Goal: Information Seeking & Learning: Learn about a topic

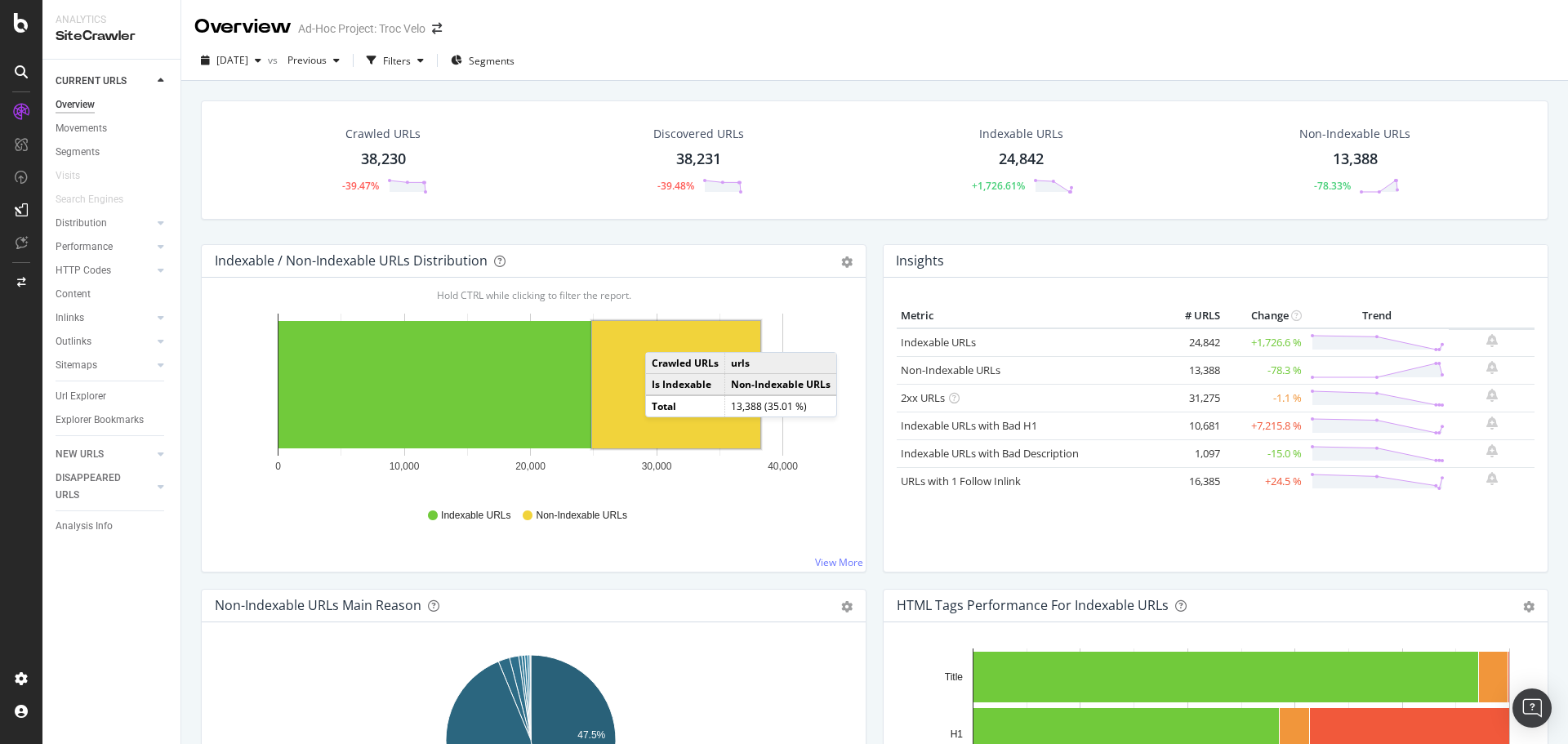
click at [654, 374] on td "Is Indexable" at bounding box center [686, 385] width 79 height 22
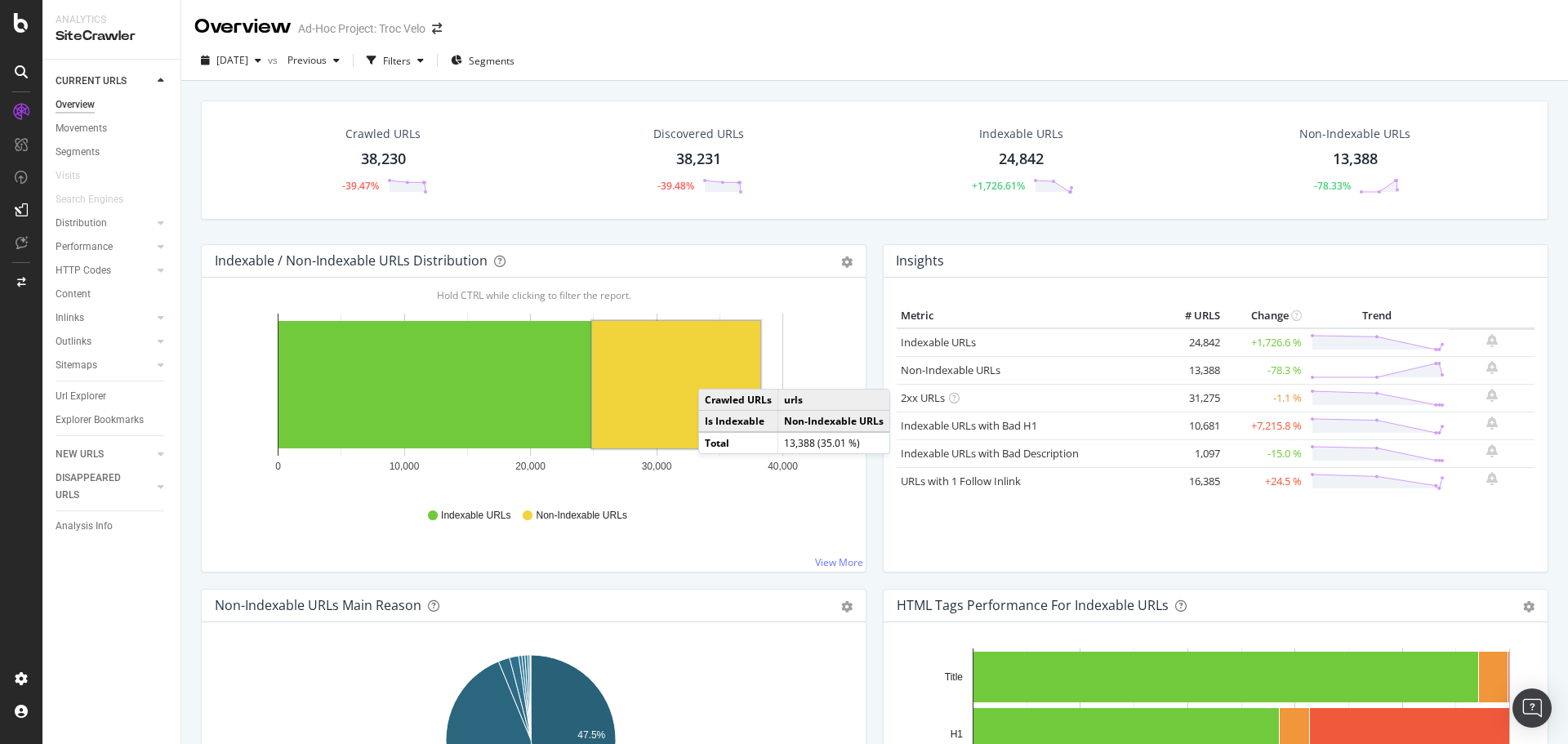
click at [714, 372] on rect "A chart." at bounding box center [676, 385] width 168 height 127
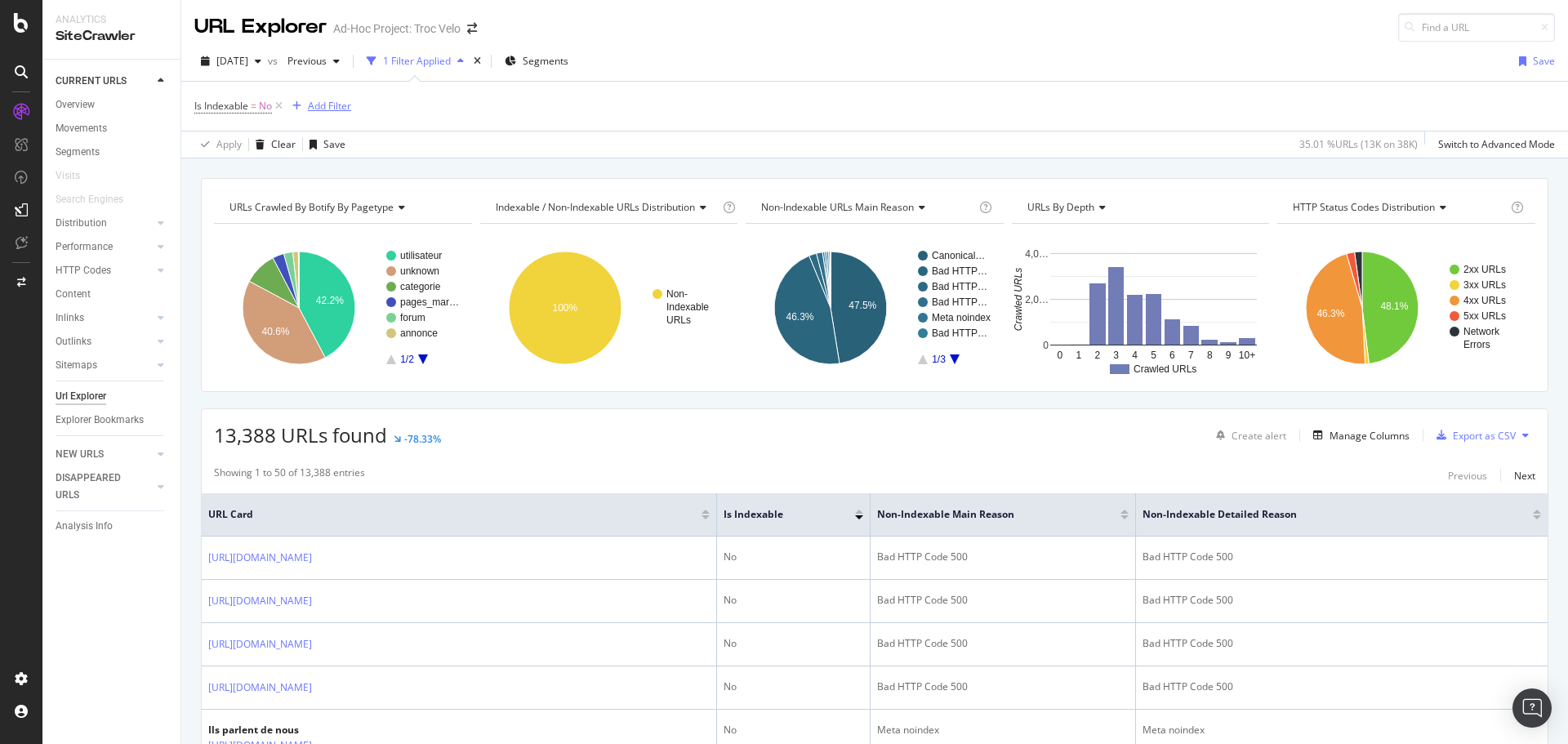
click at [334, 105] on div "Add Filter" at bounding box center [329, 105] width 43 height 14
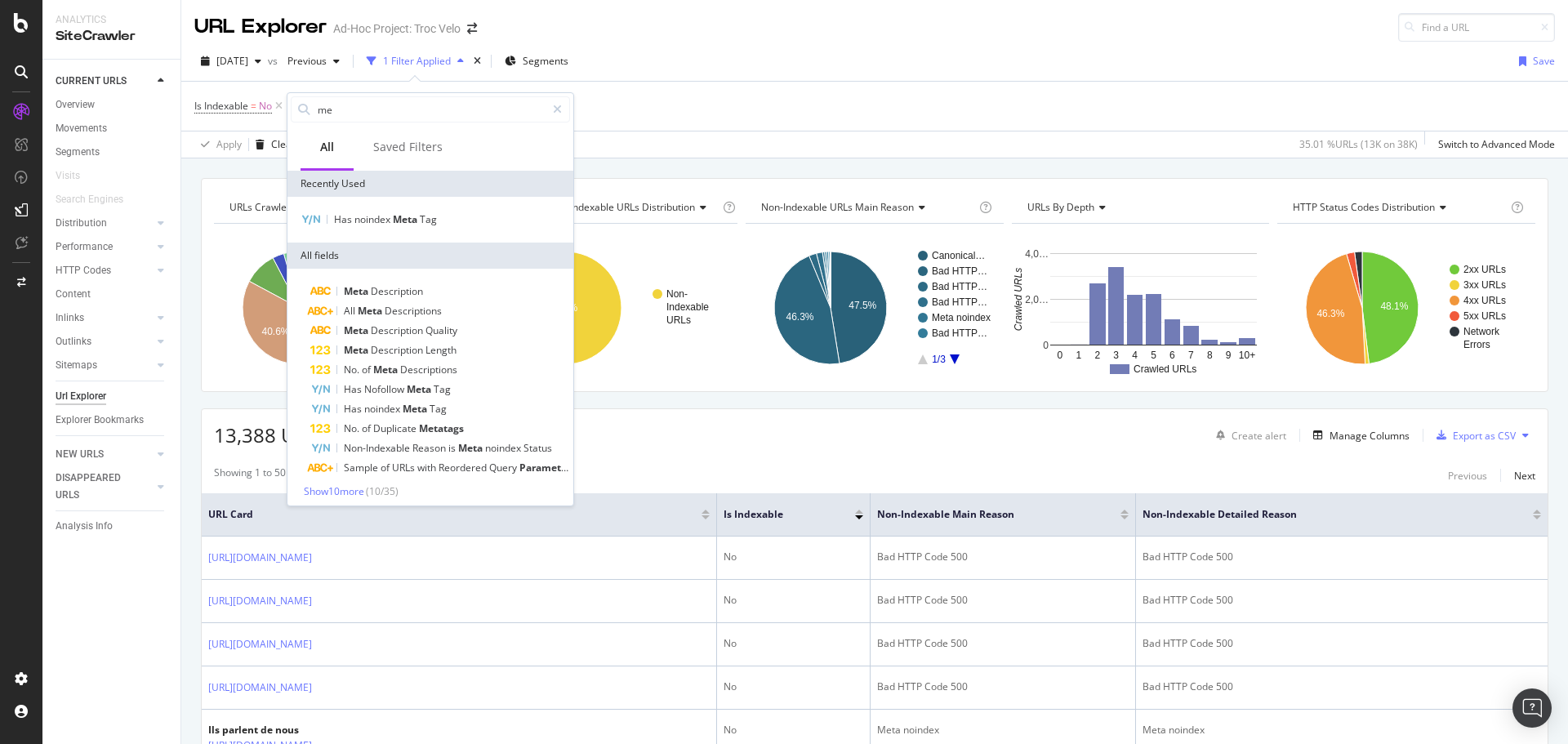
type input "m"
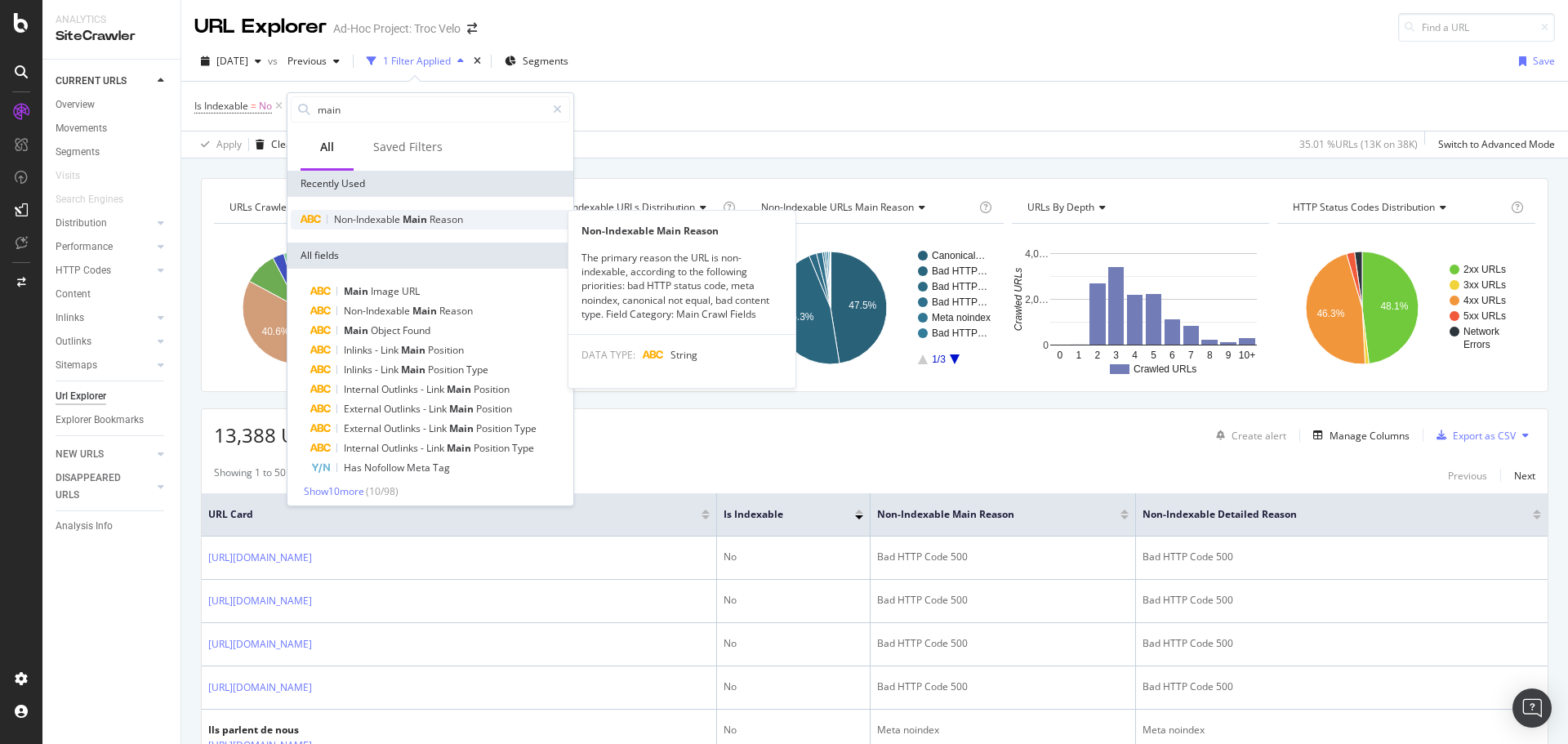
type input "main"
click at [471, 219] on div "Non-Indexable Main Reason" at bounding box center [430, 220] width 279 height 20
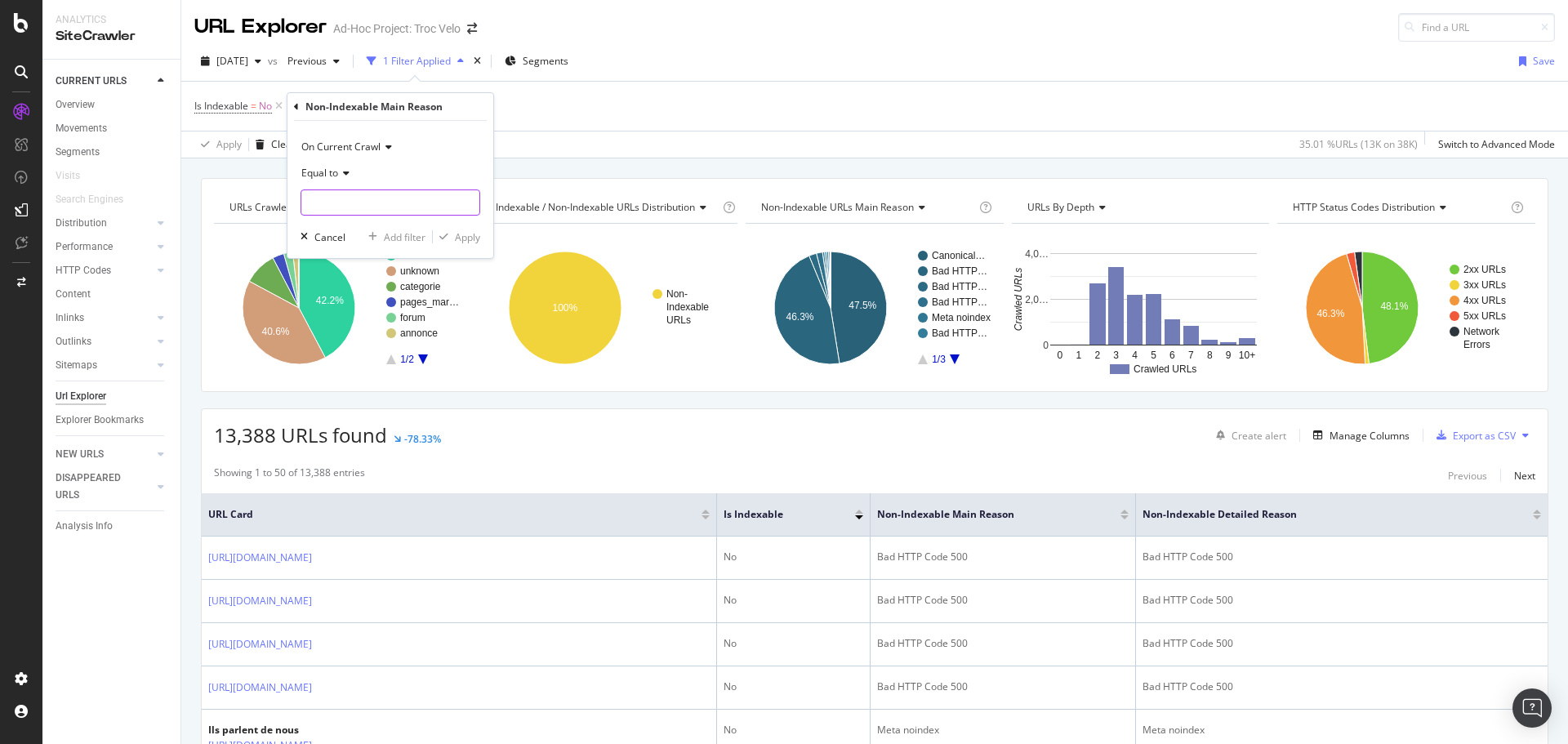
click at [422, 201] on input "text" at bounding box center [390, 202] width 178 height 26
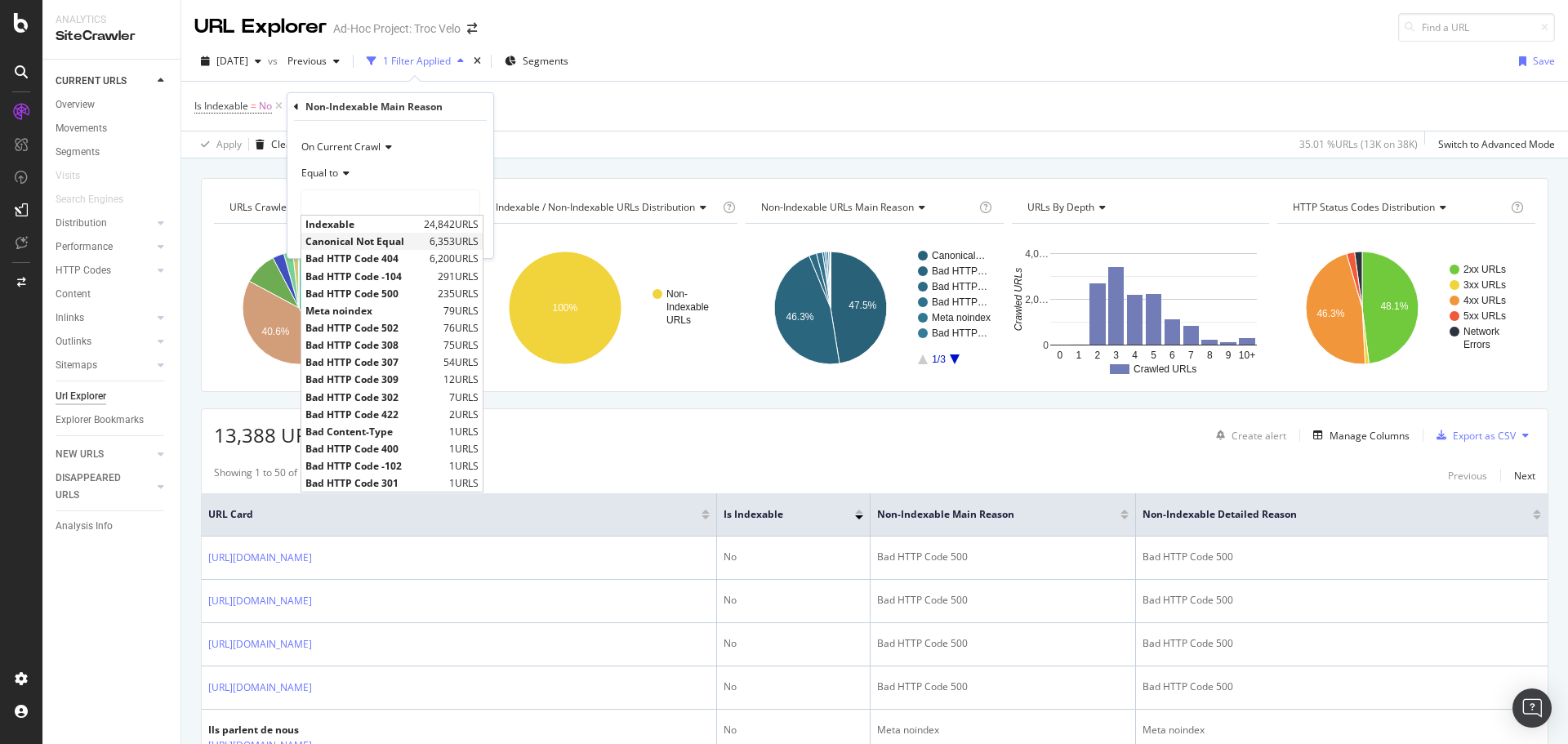
click at [435, 242] on span "6,353 URLS" at bounding box center [454, 241] width 49 height 14
type input "Canonical Not Equal"
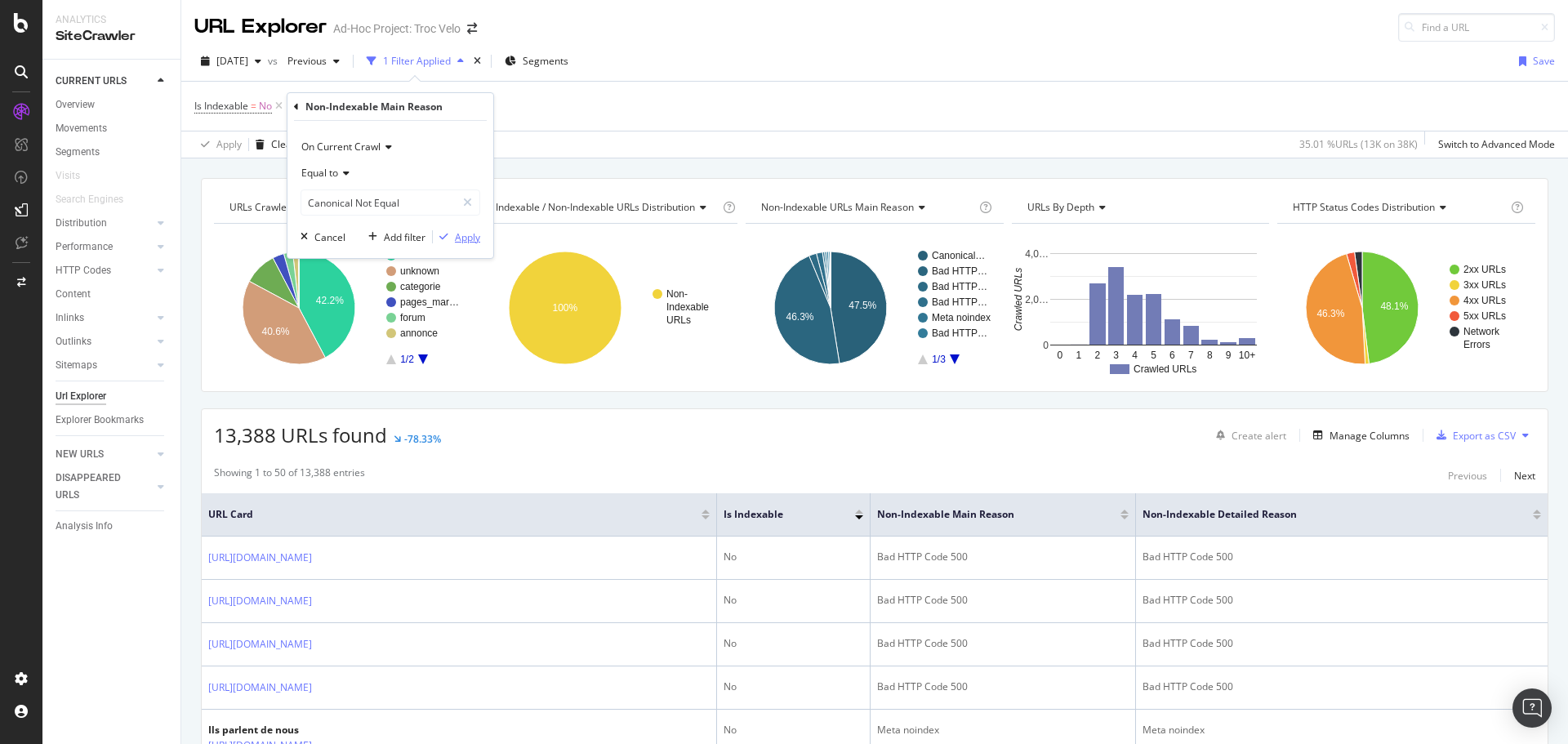
click at [470, 239] on div "Apply" at bounding box center [468, 237] width 25 height 14
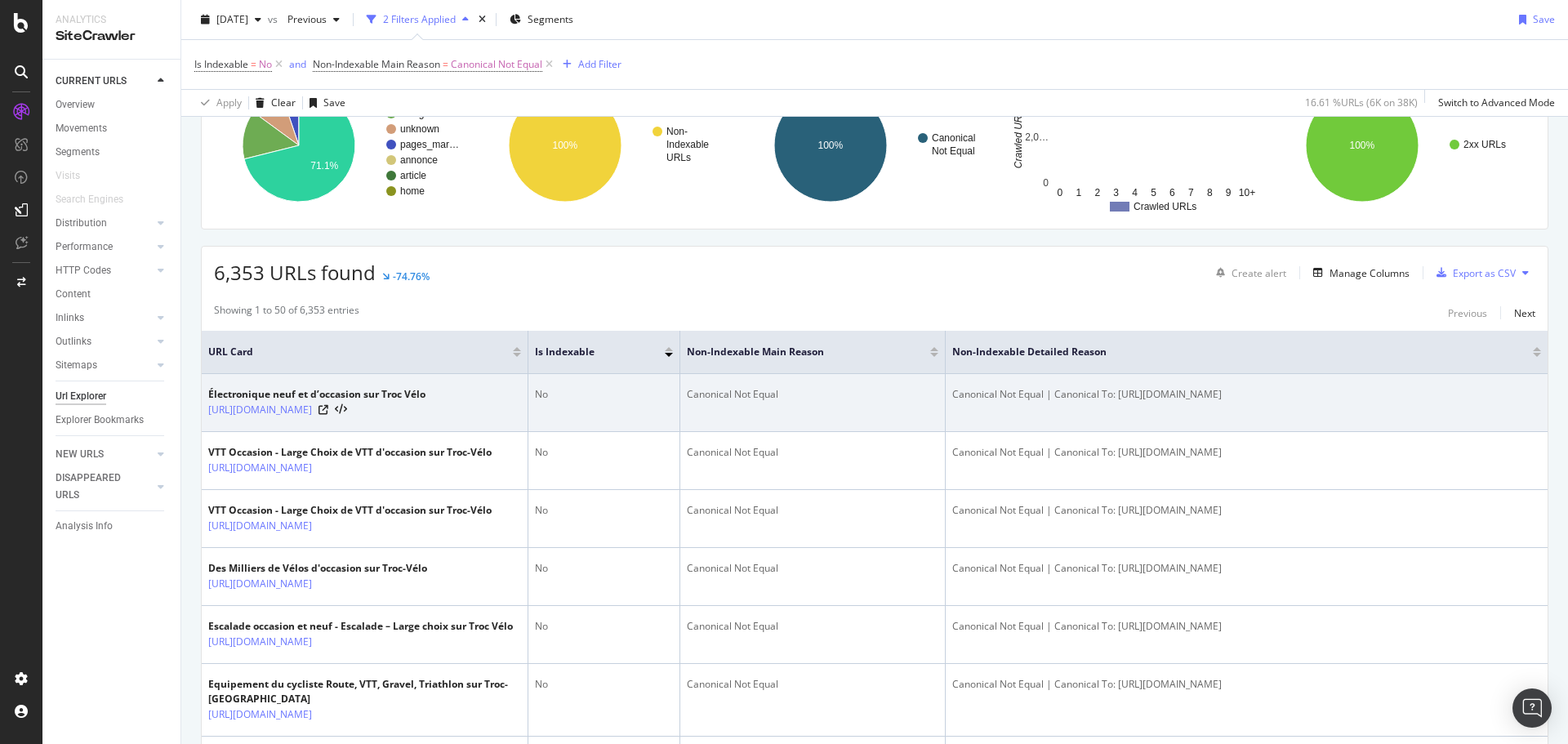
scroll to position [245, 0]
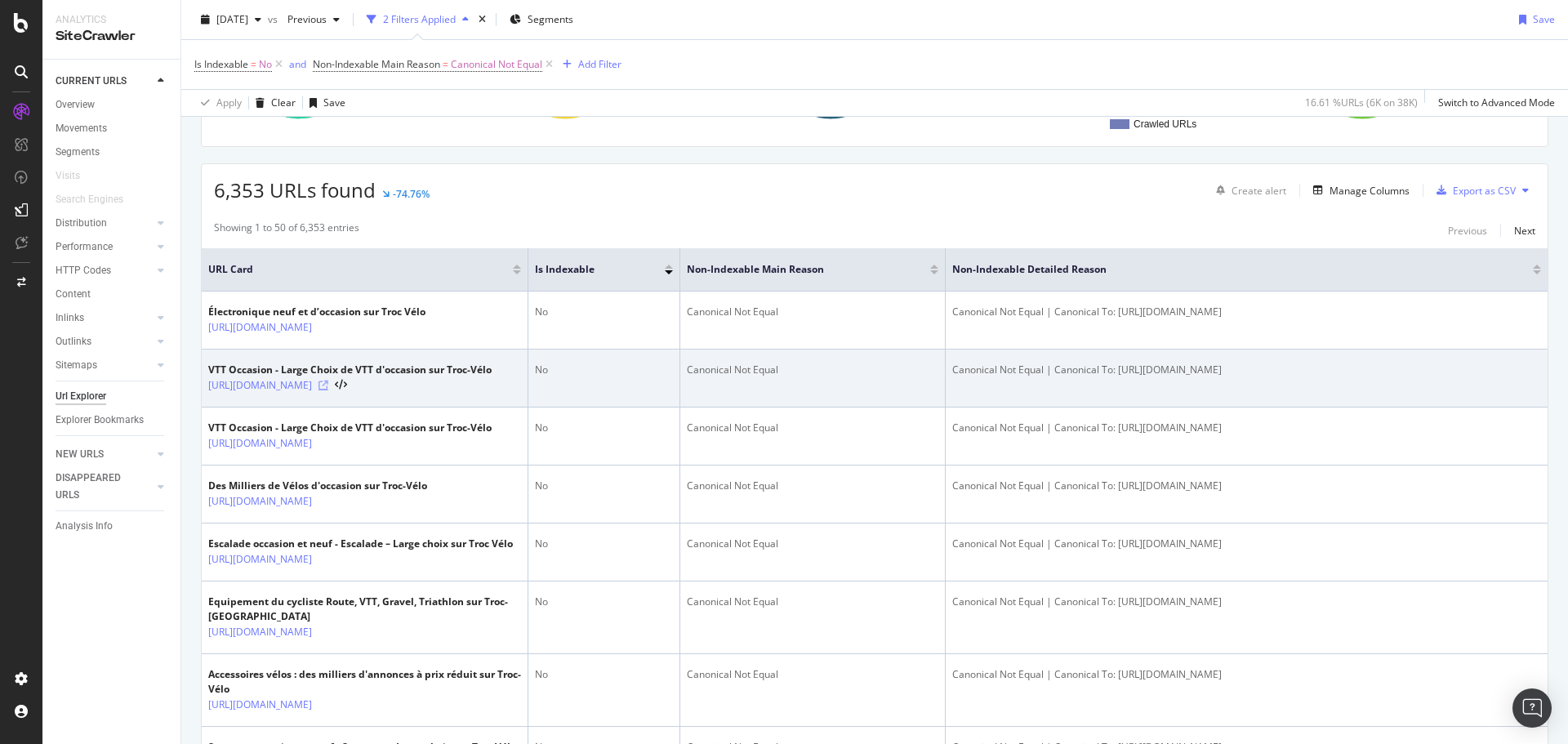
click at [329, 391] on icon at bounding box center [323, 386] width 10 height 10
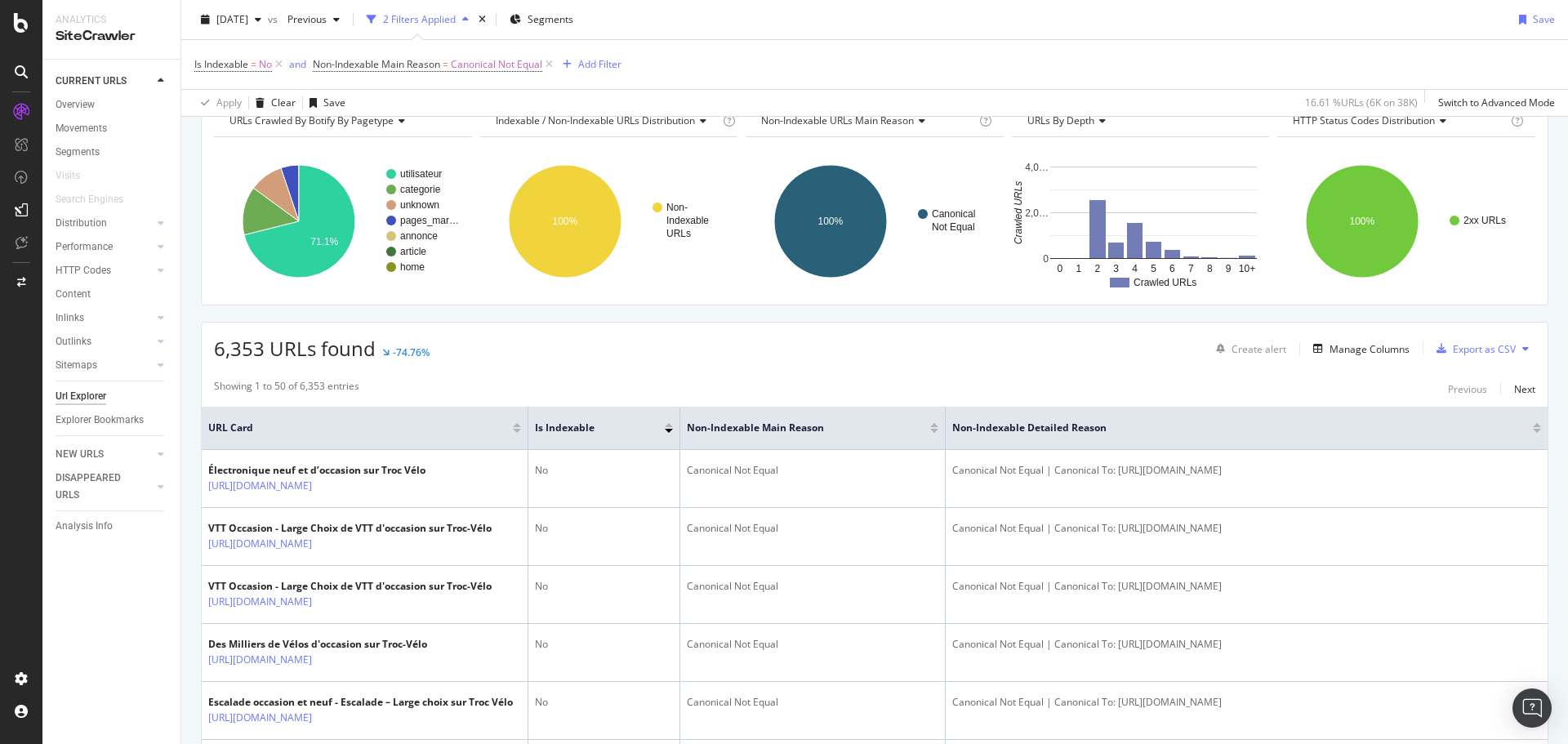
scroll to position [0, 0]
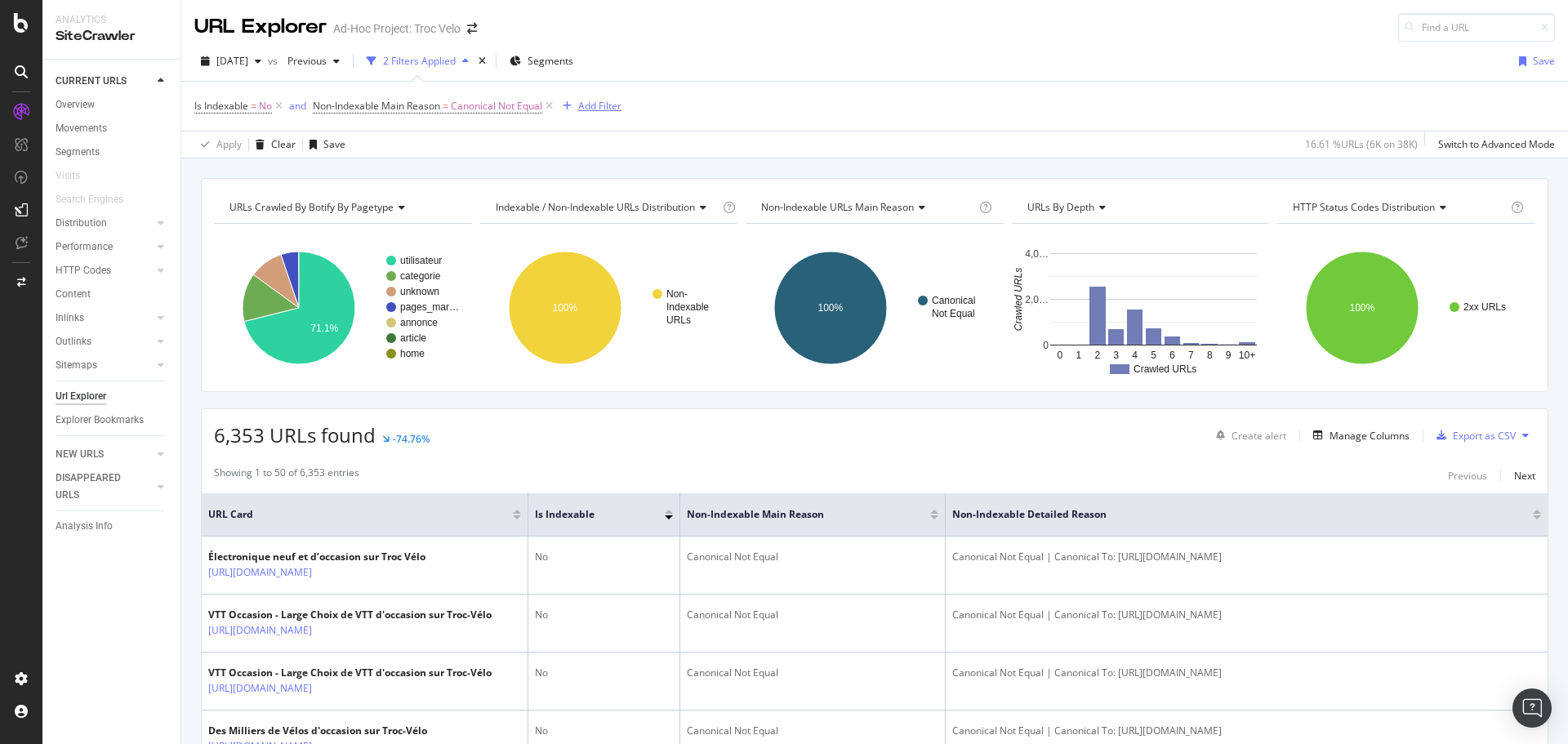
click at [592, 113] on div "Add Filter" at bounding box center [600, 105] width 43 height 14
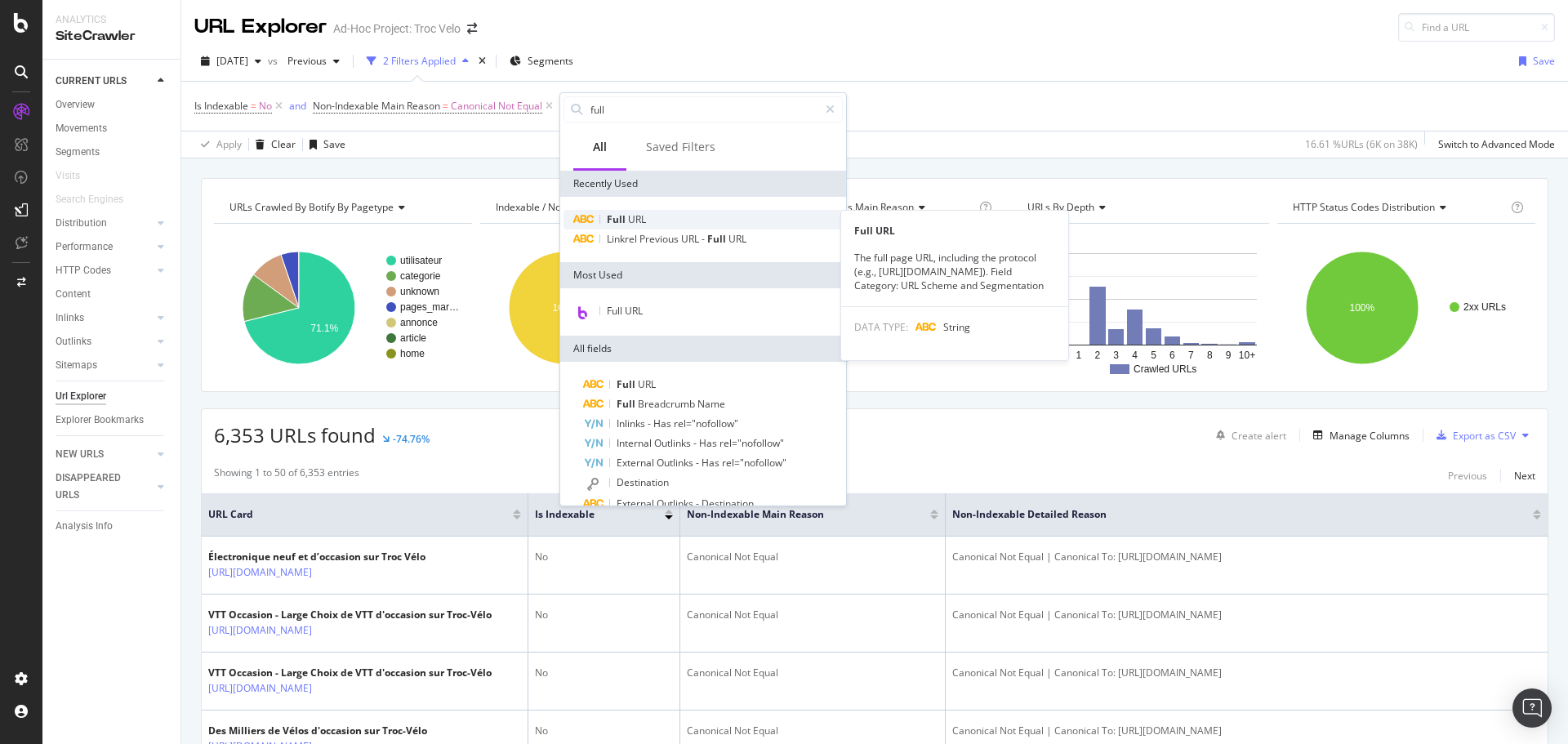
type input "full"
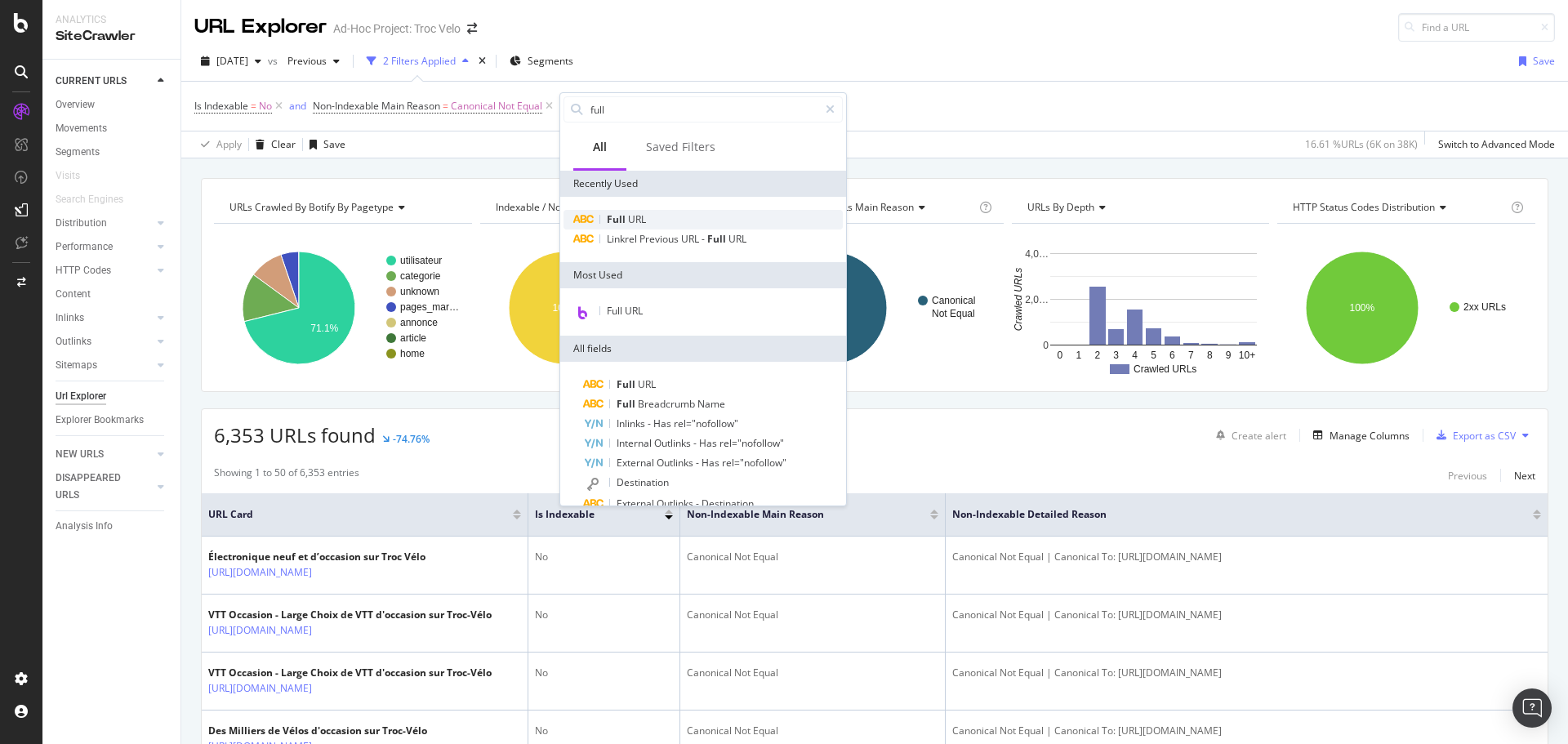
click at [663, 219] on div "Full URL" at bounding box center [702, 220] width 279 height 20
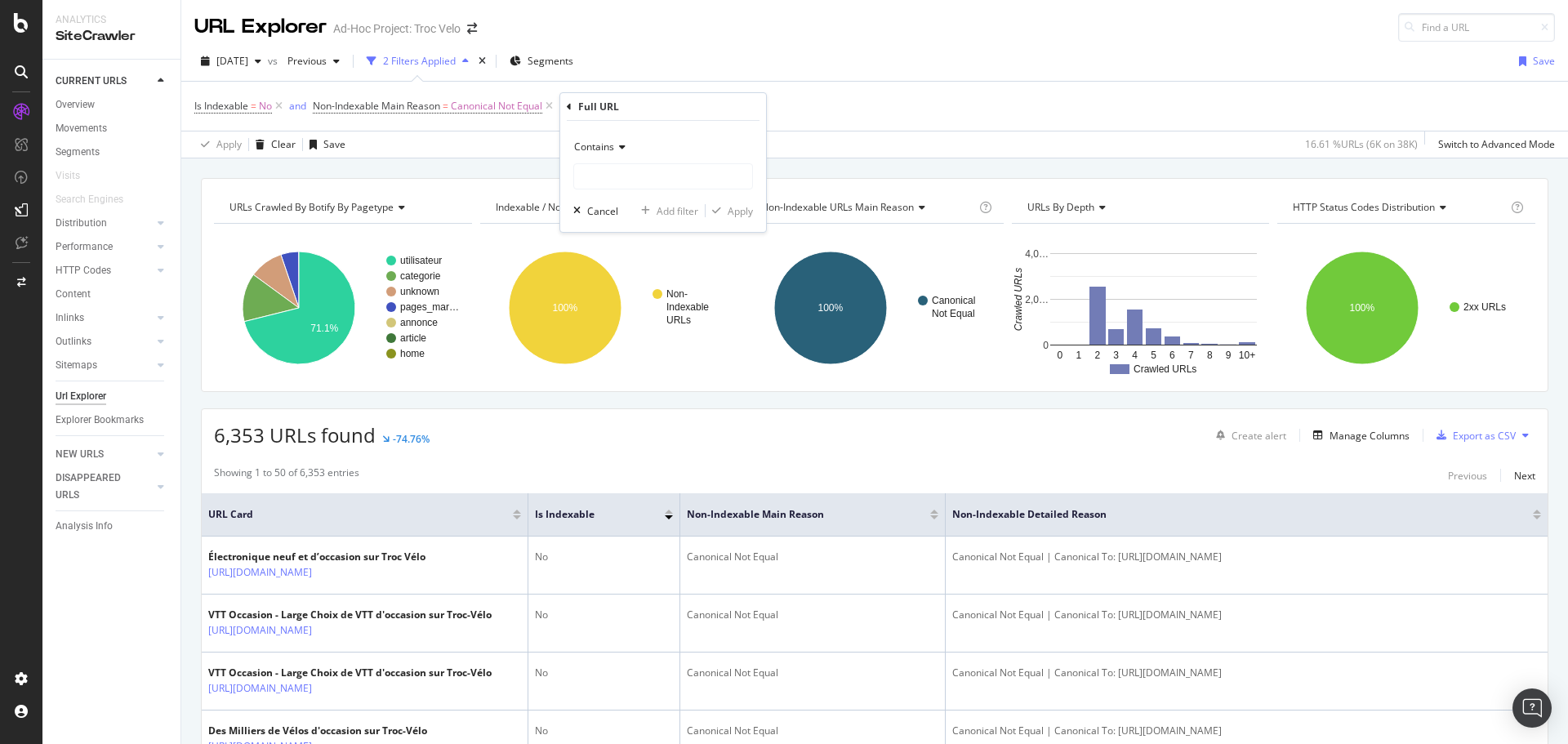
click at [617, 144] on icon at bounding box center [620, 146] width 12 height 10
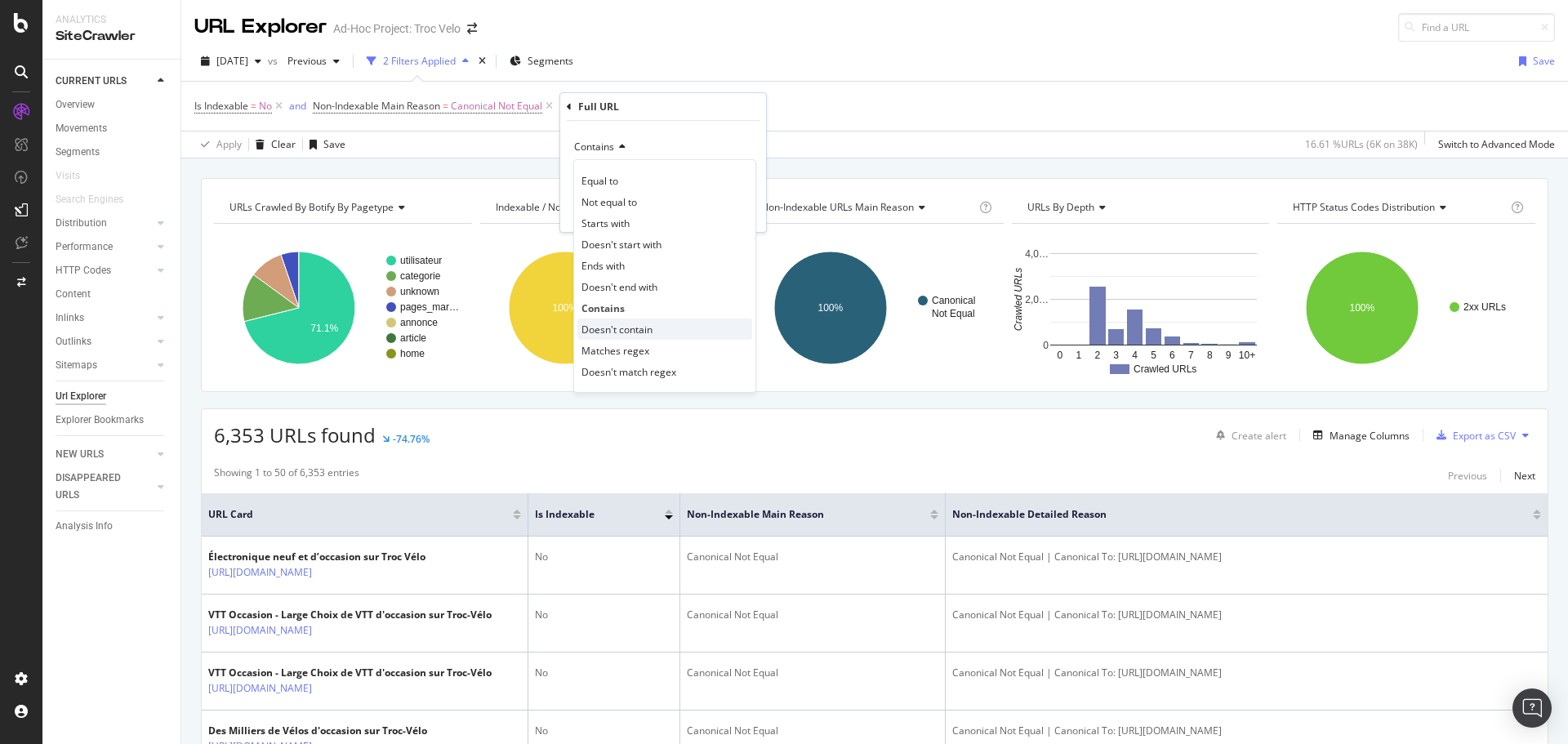
click at [635, 328] on span "Doesn't contain" at bounding box center [617, 329] width 71 height 14
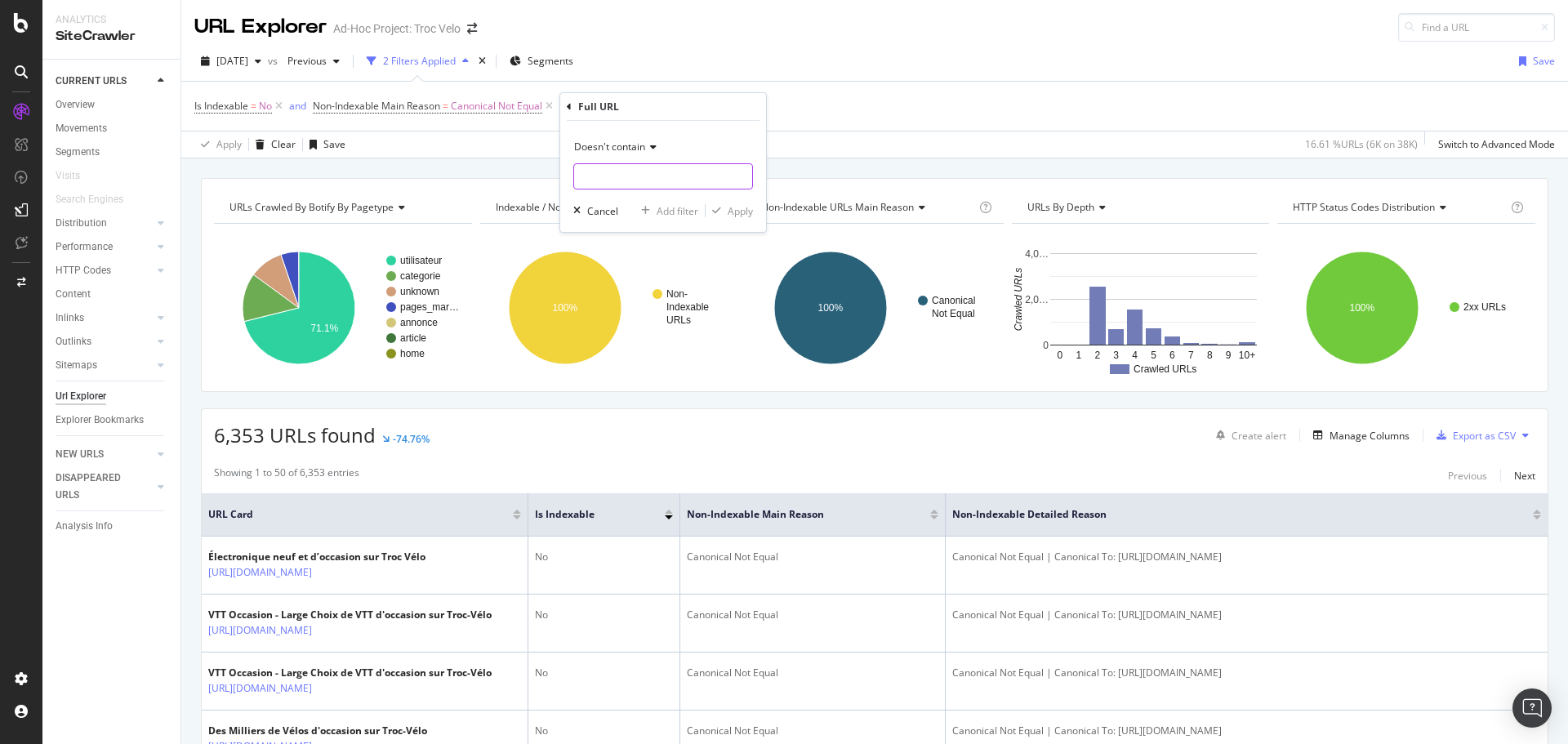
click at [602, 183] on input "text" at bounding box center [663, 176] width 178 height 26
type input "?p"
click at [728, 209] on div "Apply" at bounding box center [740, 210] width 25 height 14
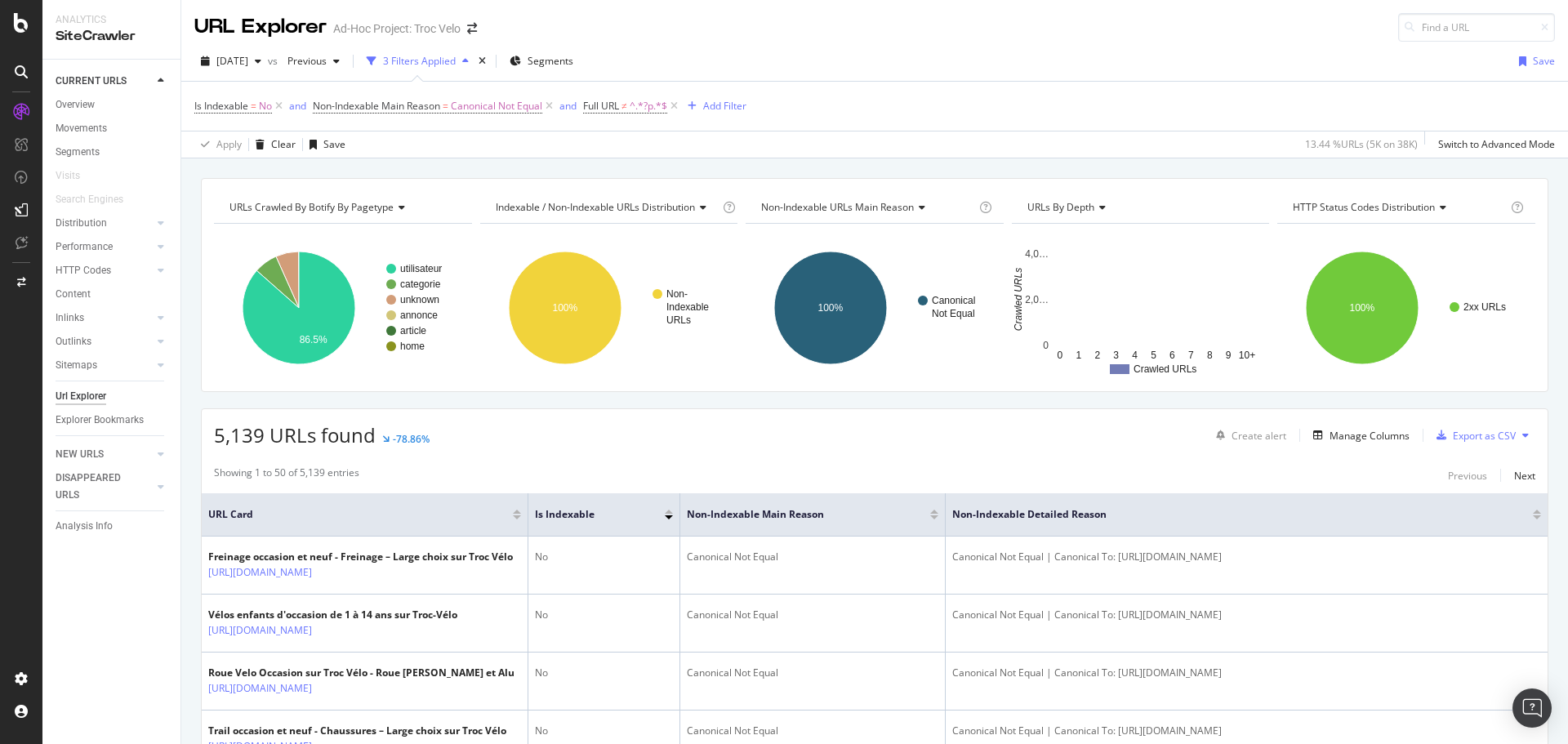
scroll to position [81, 0]
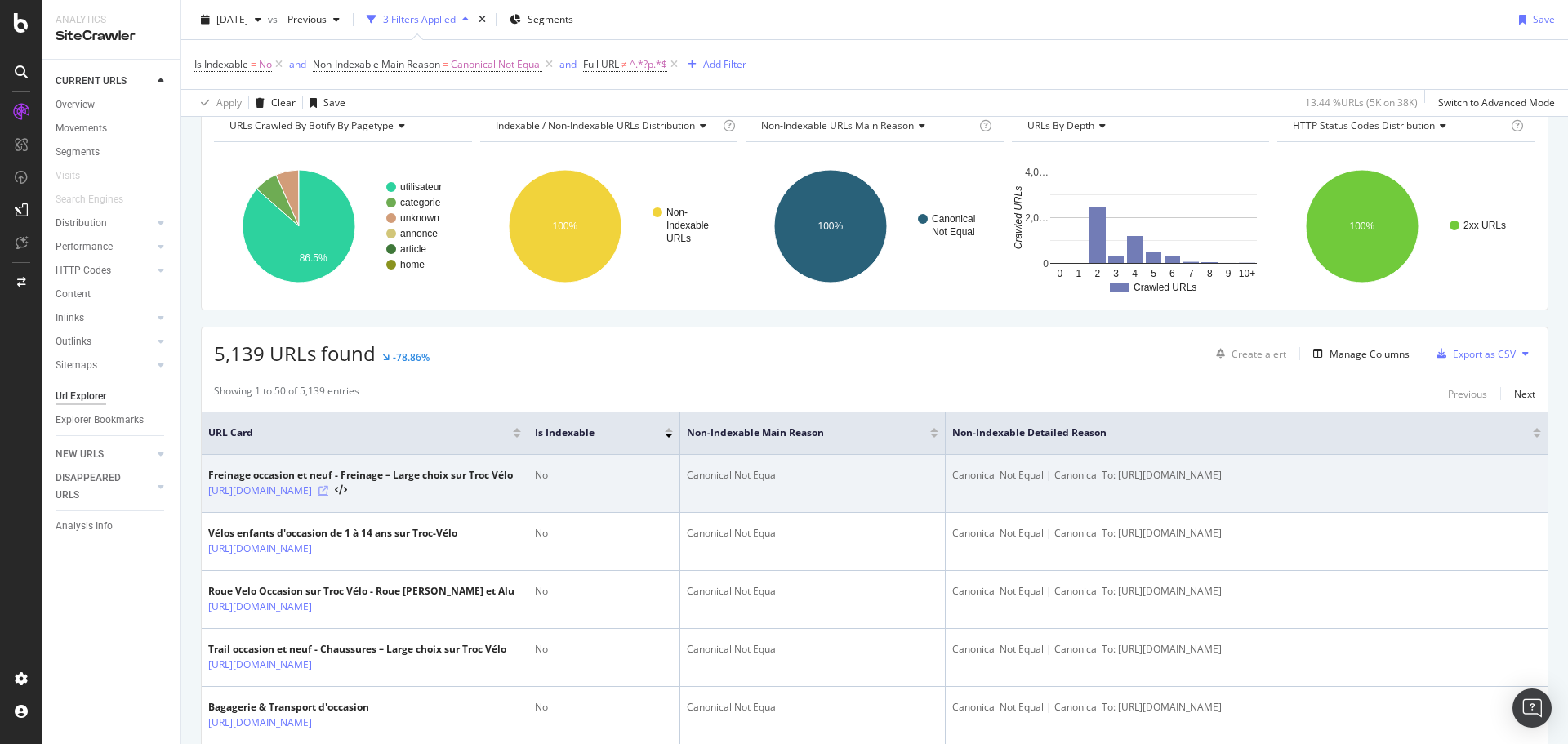
click at [329, 496] on icon at bounding box center [323, 490] width 10 height 10
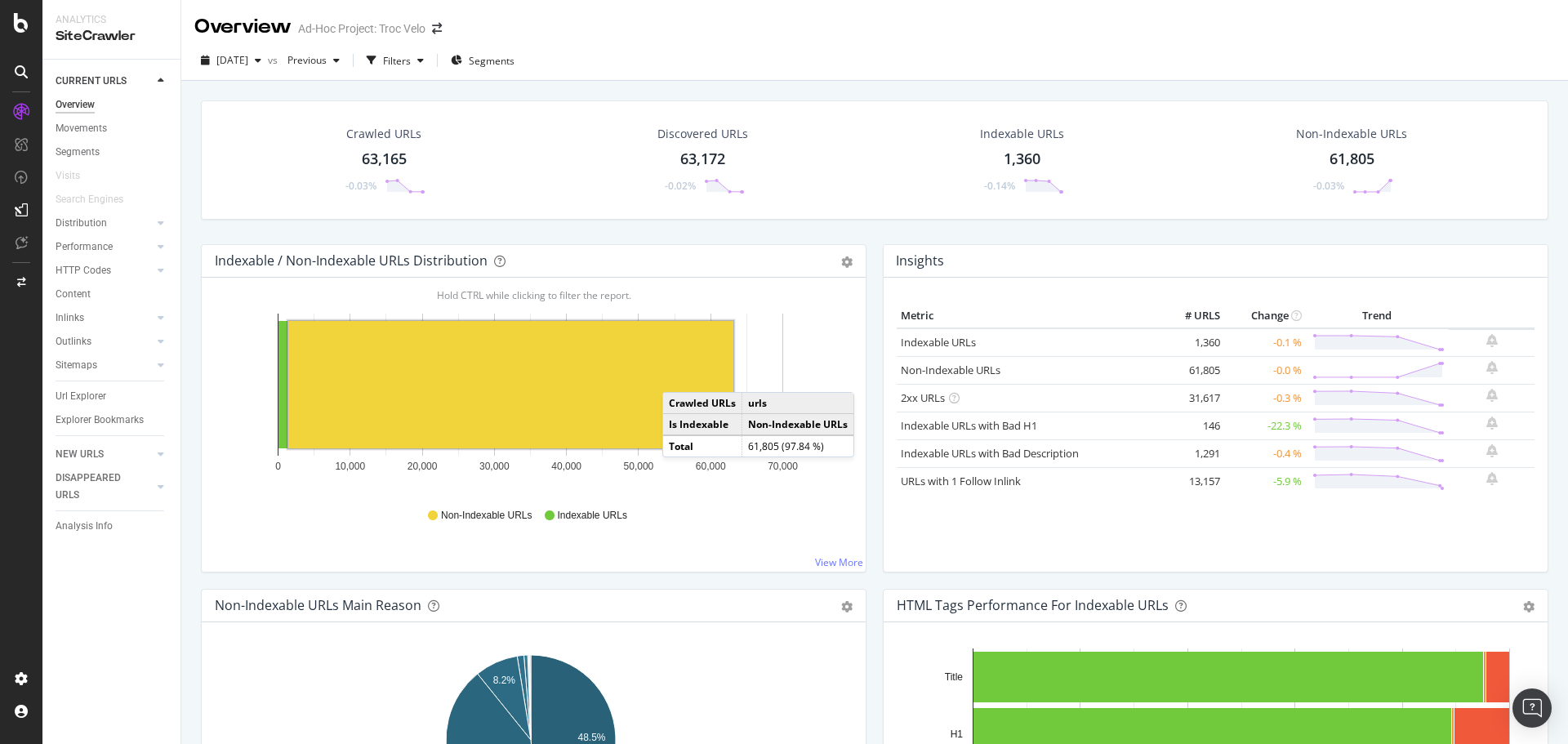
click at [679, 376] on rect "A chart." at bounding box center [510, 385] width 445 height 127
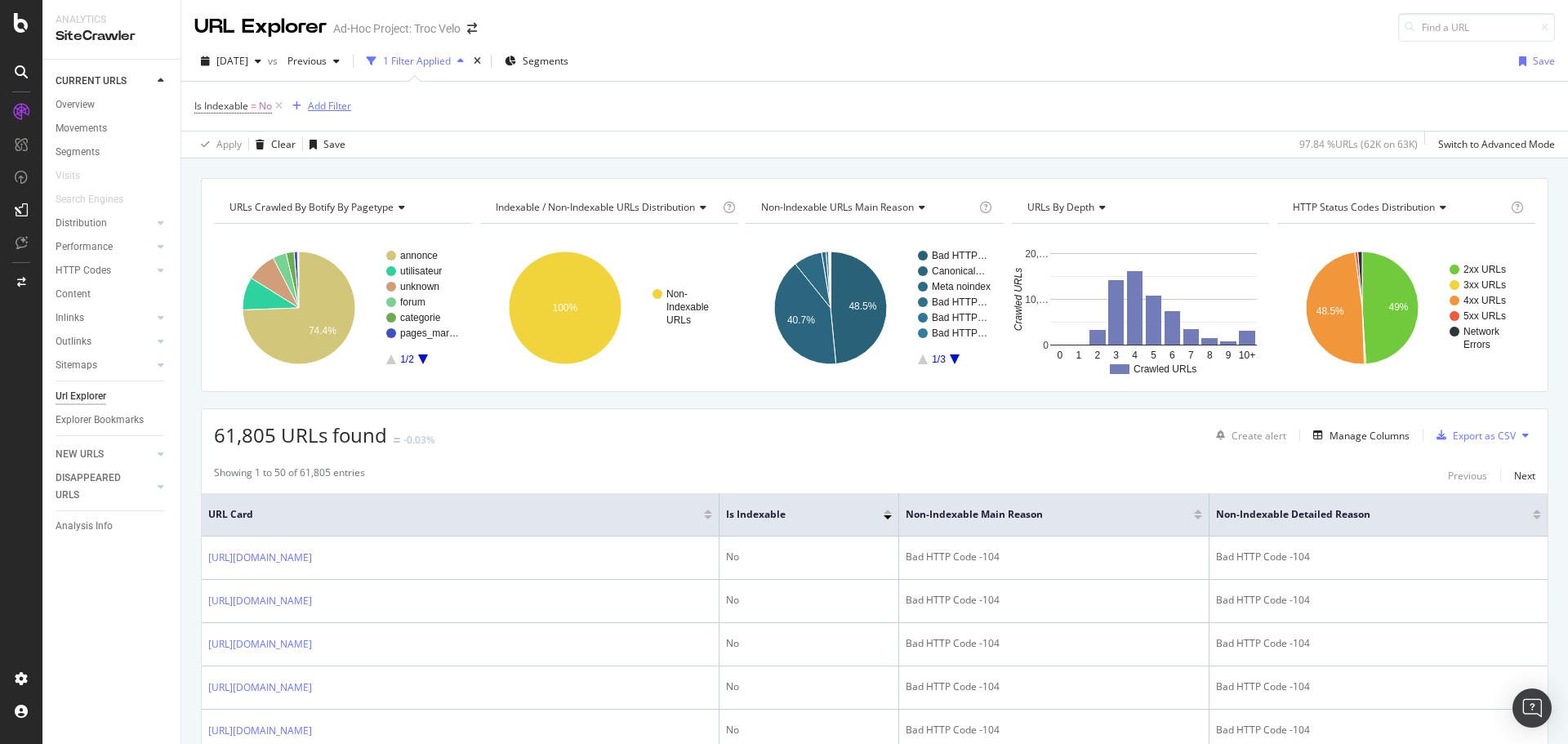
click at [308, 107] on div "Add Filter" at bounding box center [329, 105] width 43 height 14
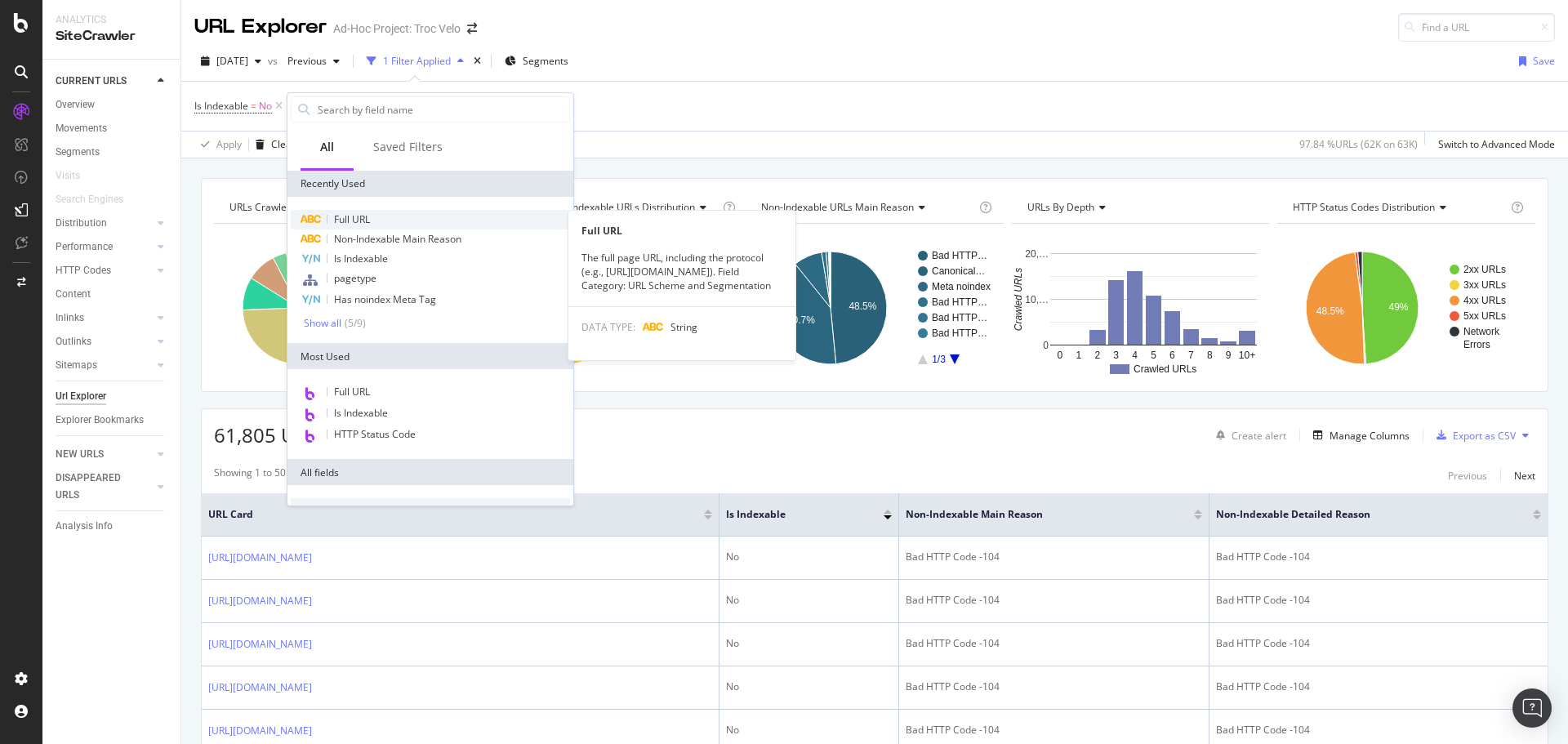
click at [378, 224] on div "Full URL" at bounding box center [430, 220] width 279 height 20
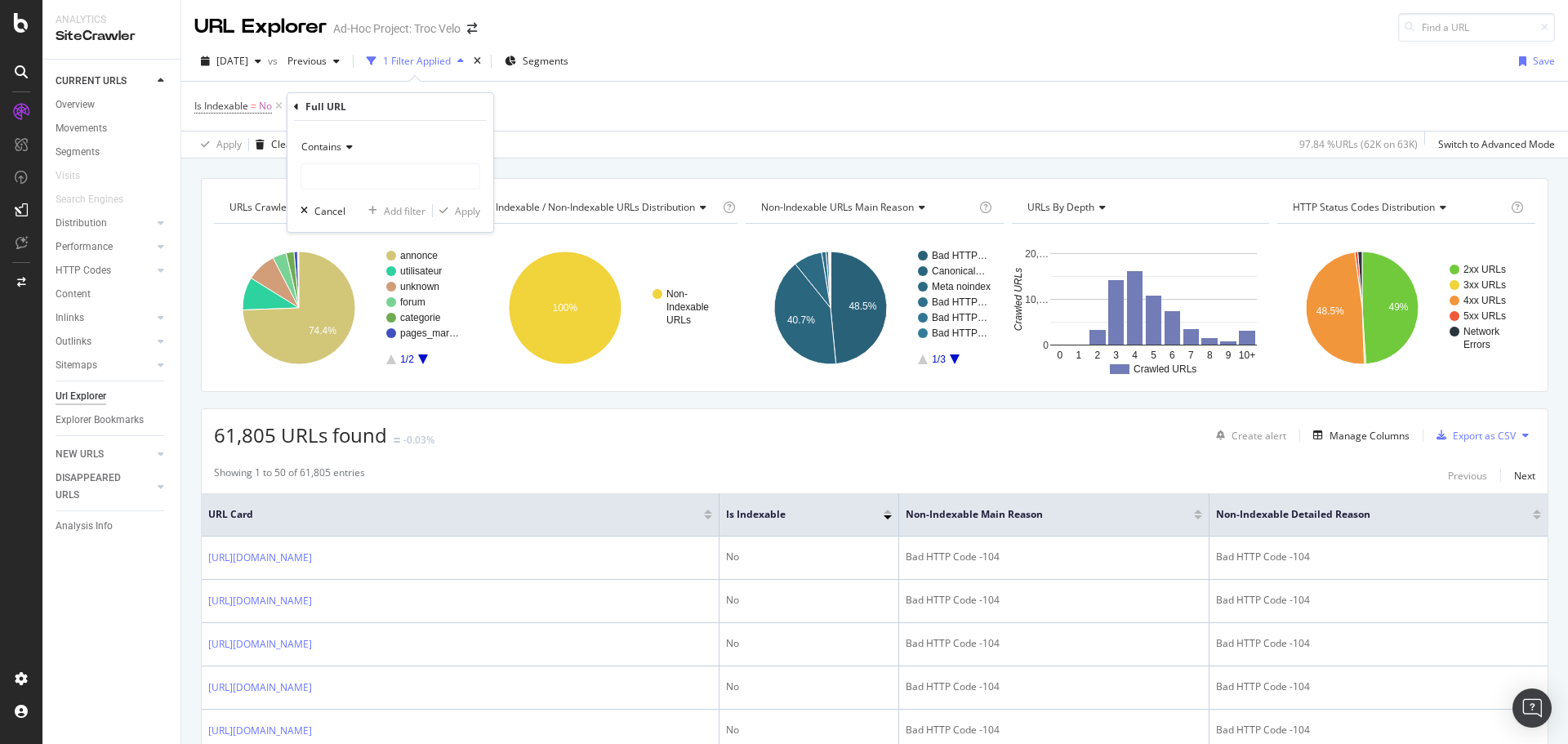
click at [351, 137] on div "Contains" at bounding box center [390, 146] width 180 height 26
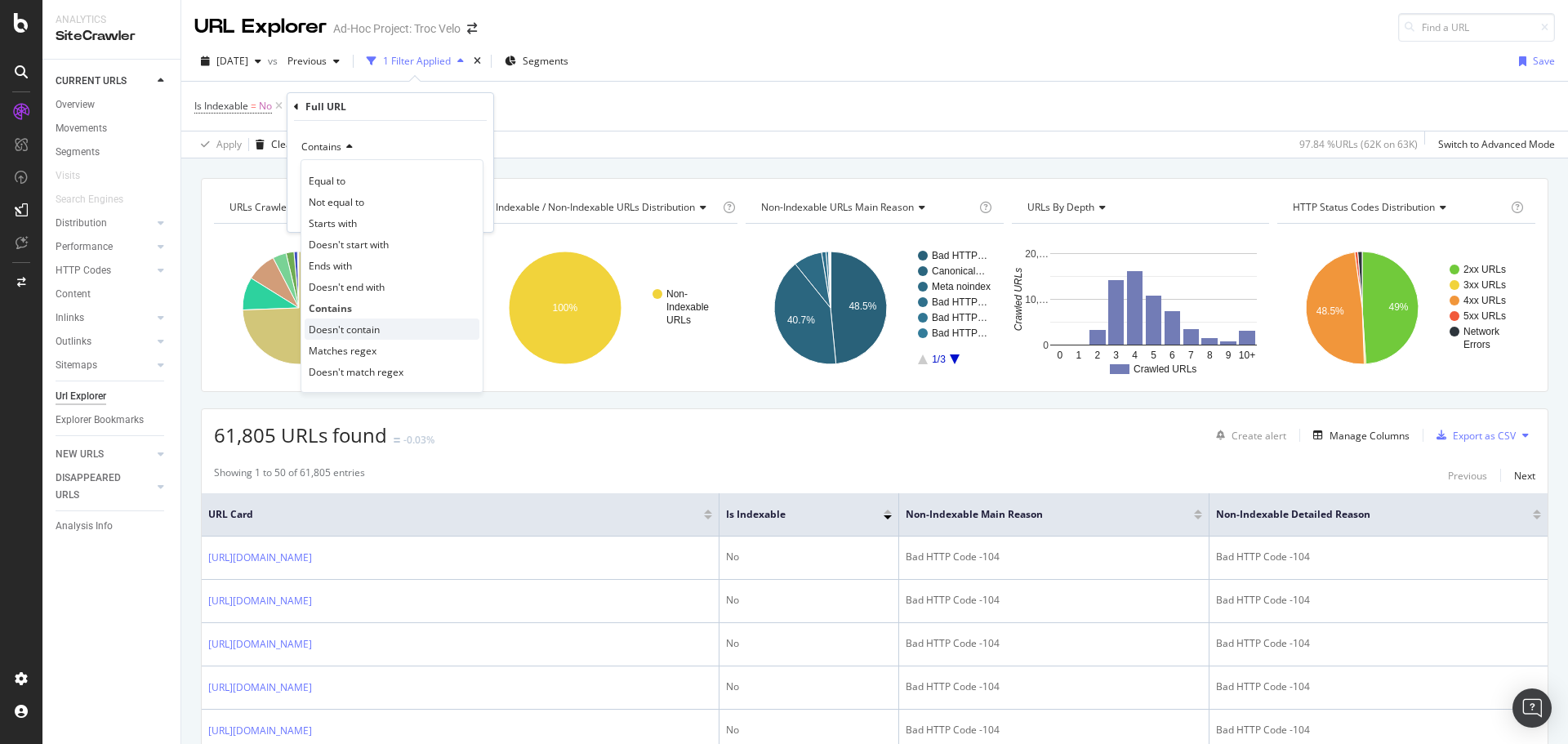
click at [376, 330] on span "Doesn't contain" at bounding box center [344, 329] width 71 height 14
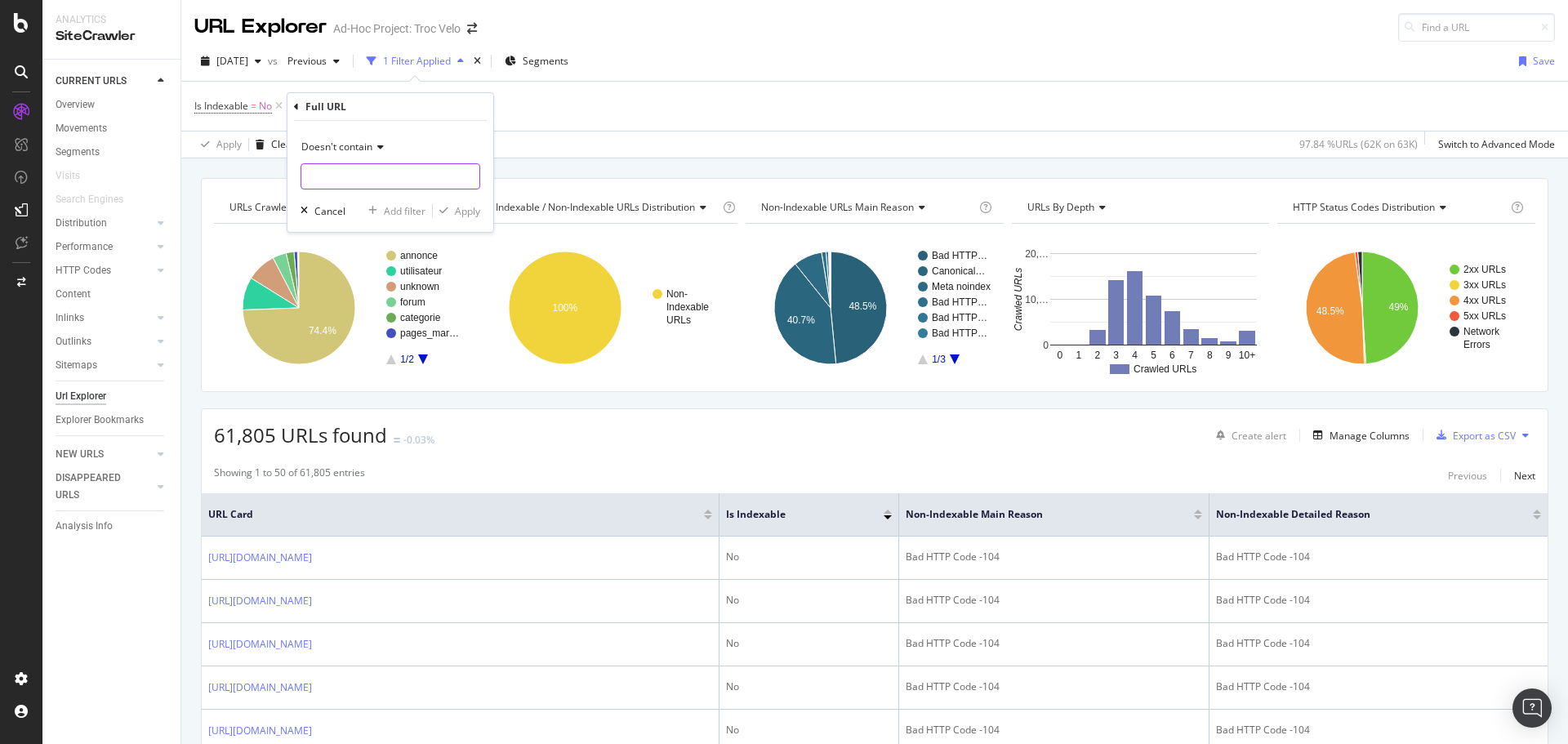
click at [357, 186] on input "text" at bounding box center [390, 176] width 178 height 26
type input ","
type input "?"
click at [451, 209] on div "button" at bounding box center [444, 210] width 22 height 10
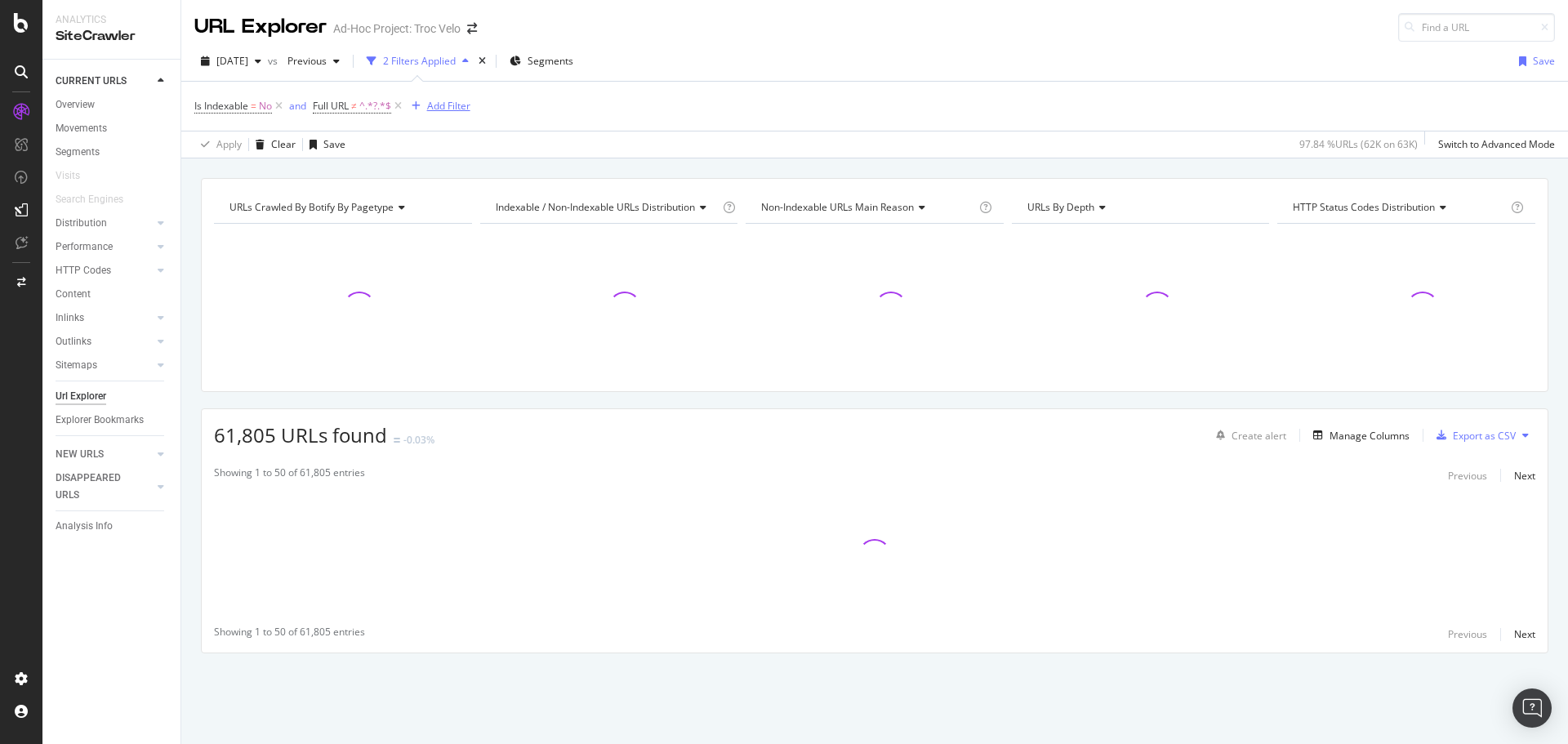
click at [441, 107] on div "Add Filter" at bounding box center [449, 105] width 43 height 14
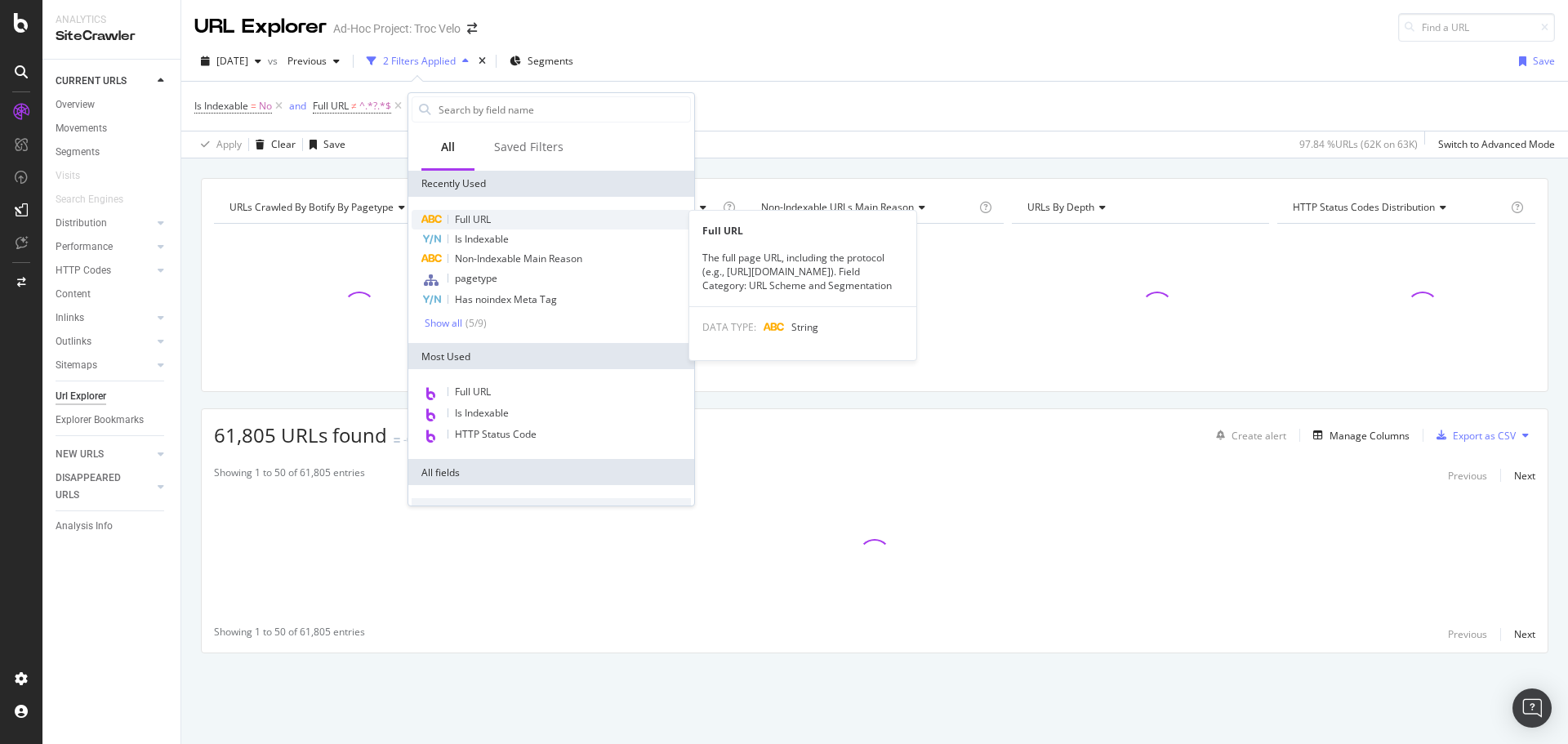
click at [508, 219] on div "Full URL" at bounding box center [551, 220] width 279 height 20
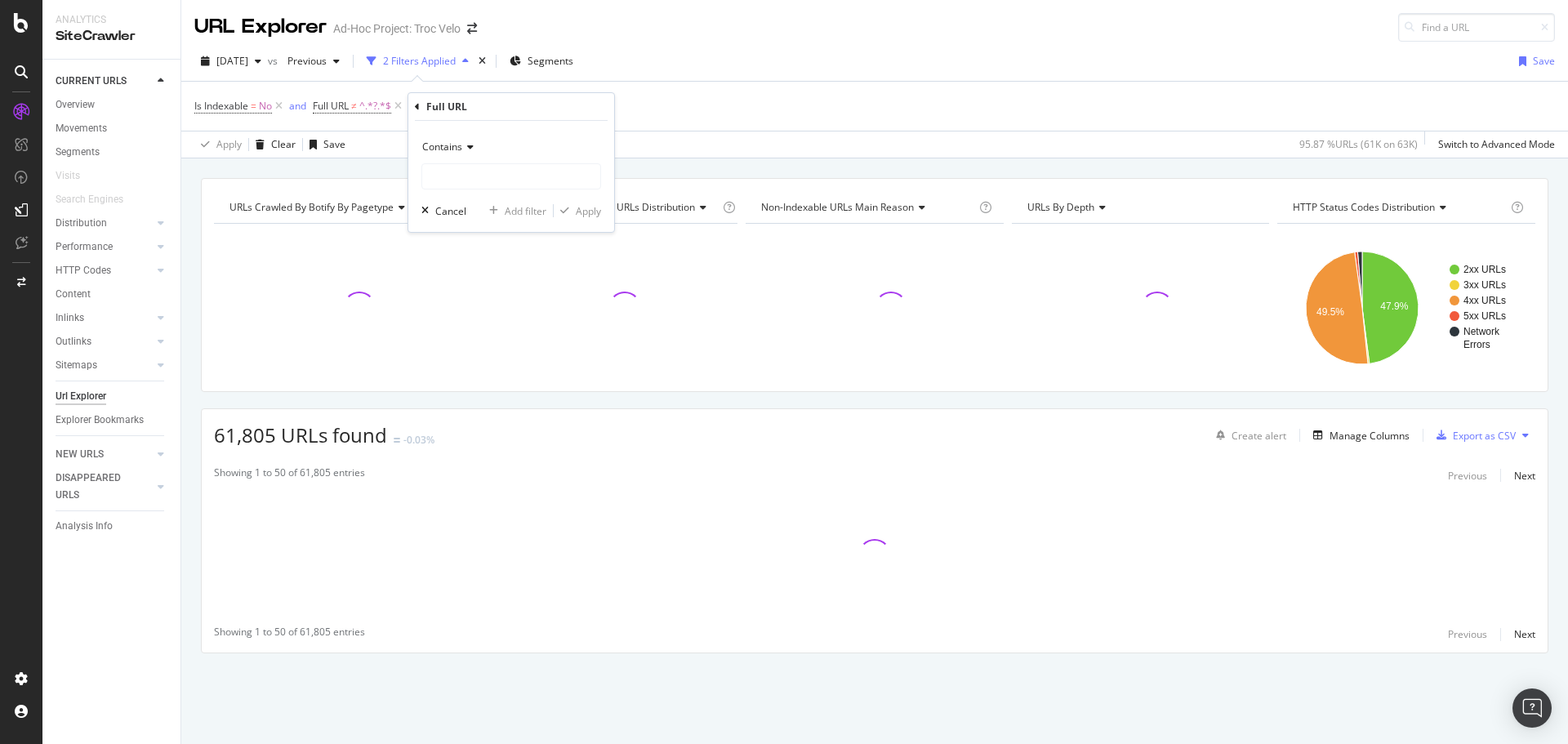
click at [461, 140] on span "Contains" at bounding box center [442, 146] width 40 height 14
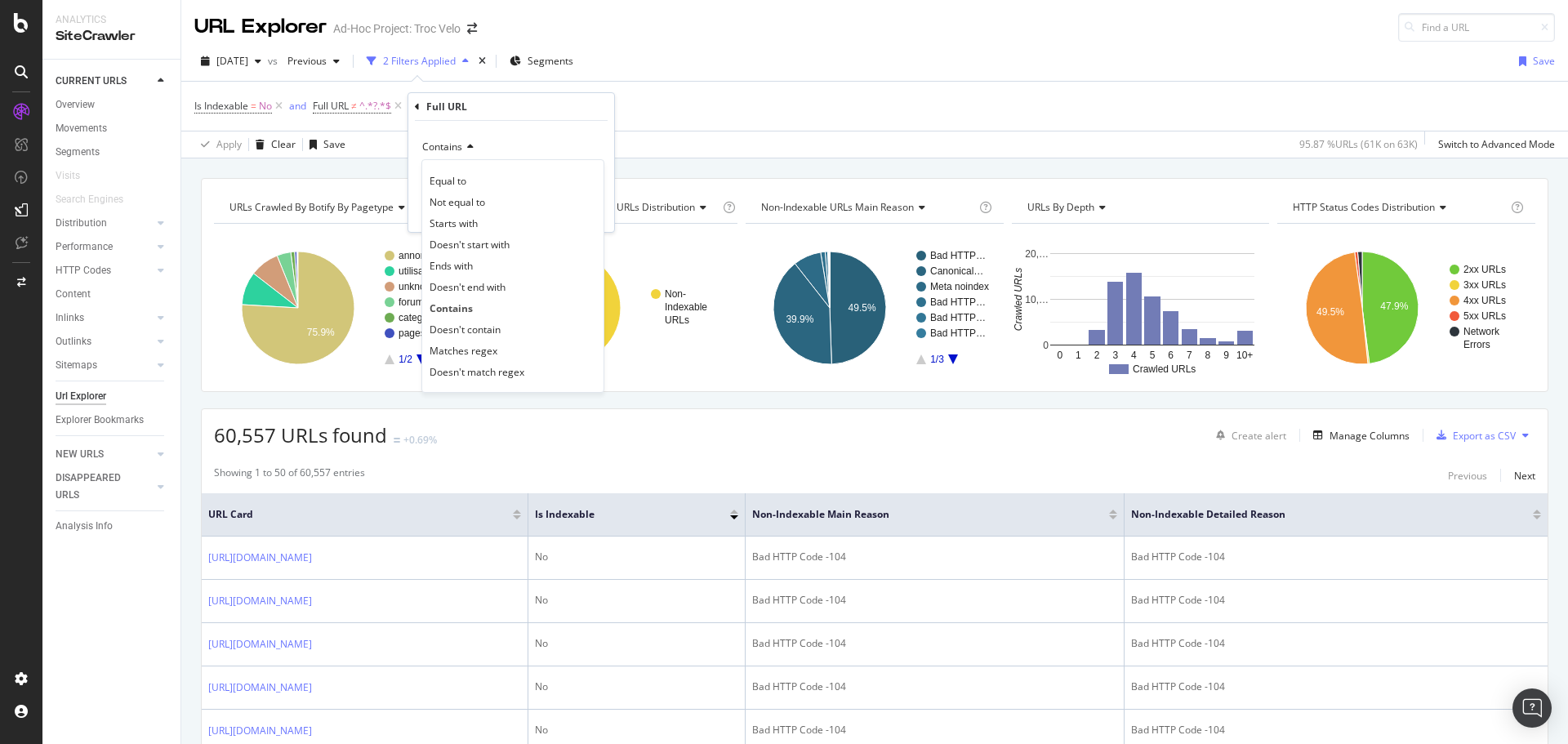
click at [519, 125] on div "Contains Equal to Not equal to Starts with Doesn't start with Ends with Doesn't…" at bounding box center [511, 176] width 206 height 111
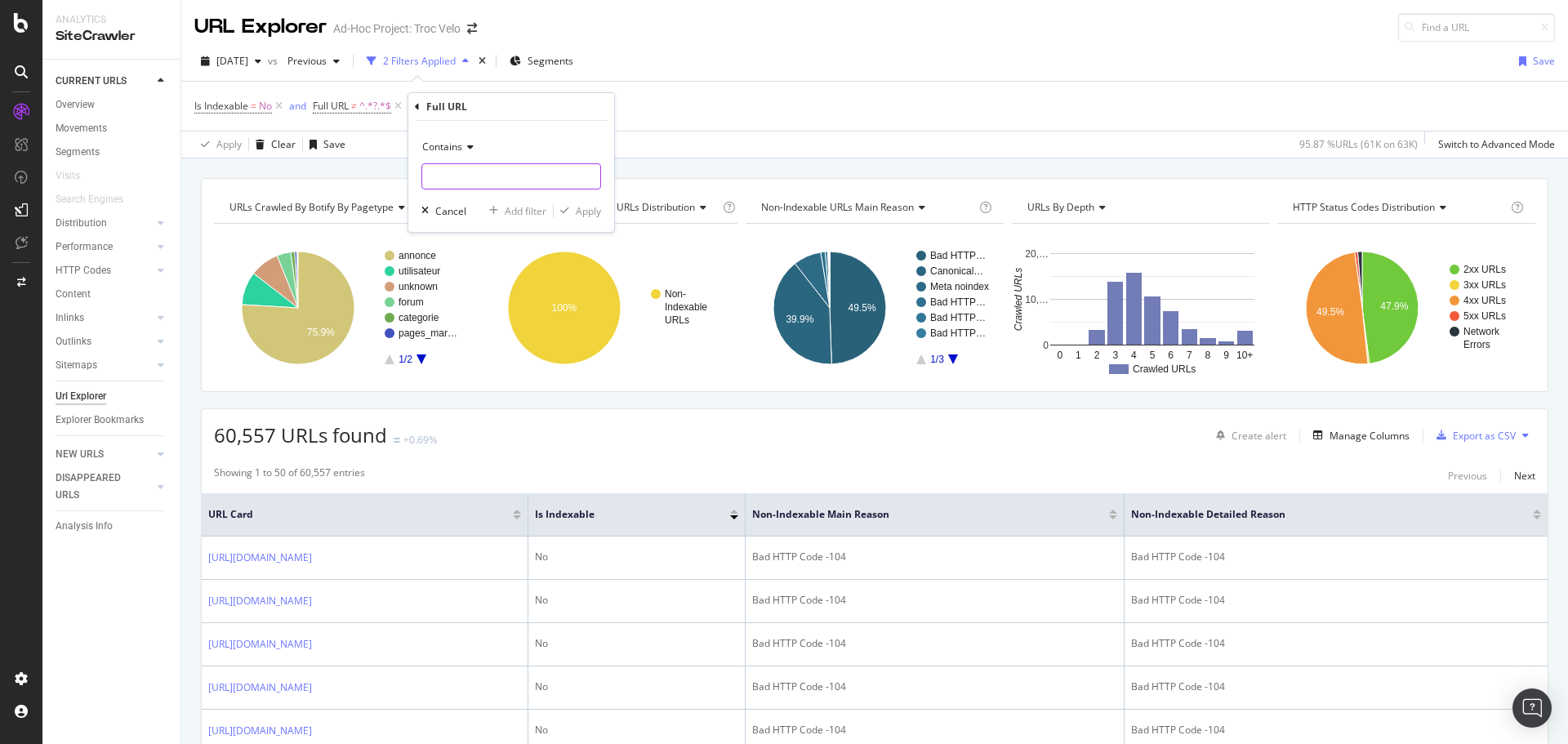
click at [486, 188] on input "text" at bounding box center [511, 176] width 178 height 26
type input "mai"
click at [473, 147] on icon at bounding box center [468, 146] width 12 height 10
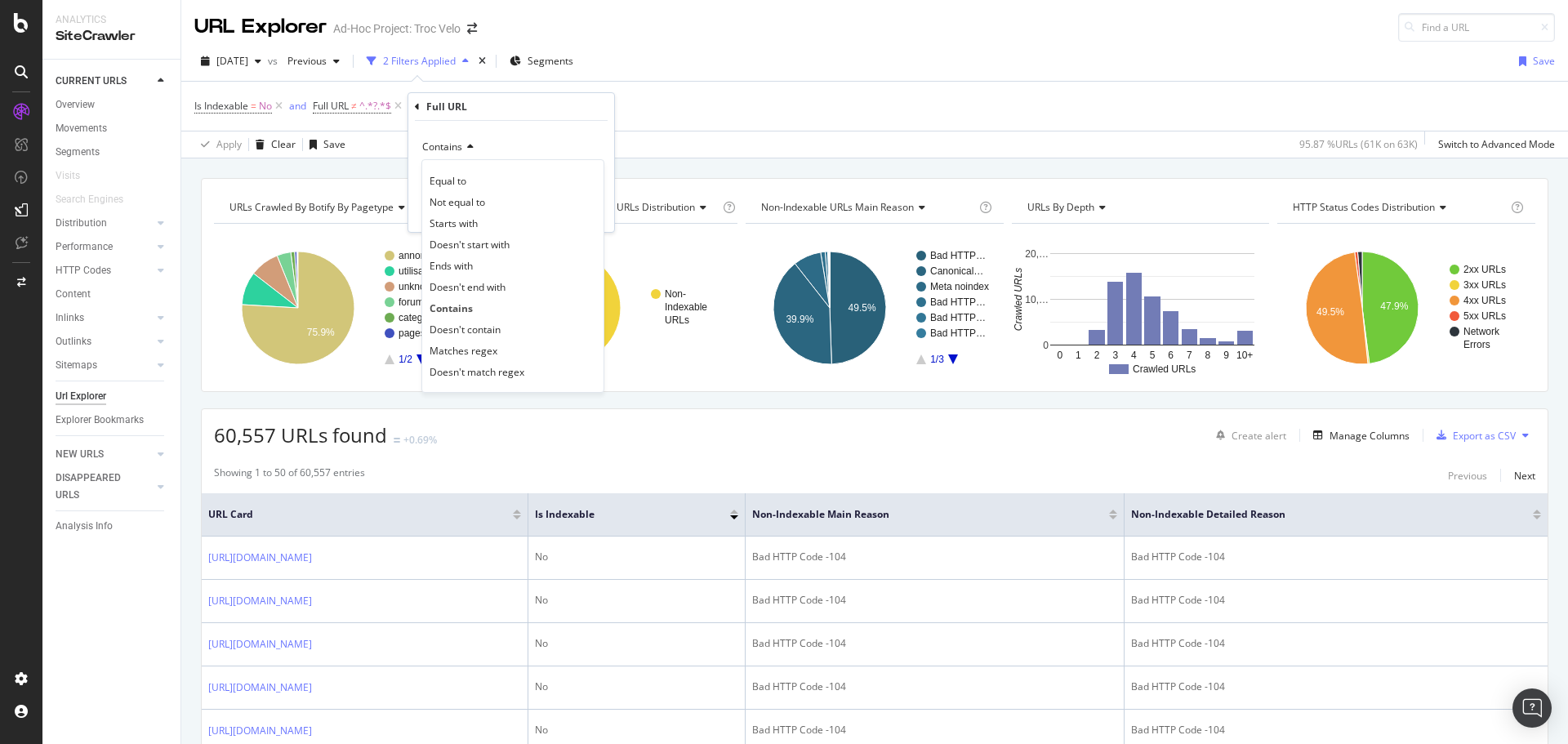
click at [417, 107] on icon at bounding box center [417, 107] width 5 height 10
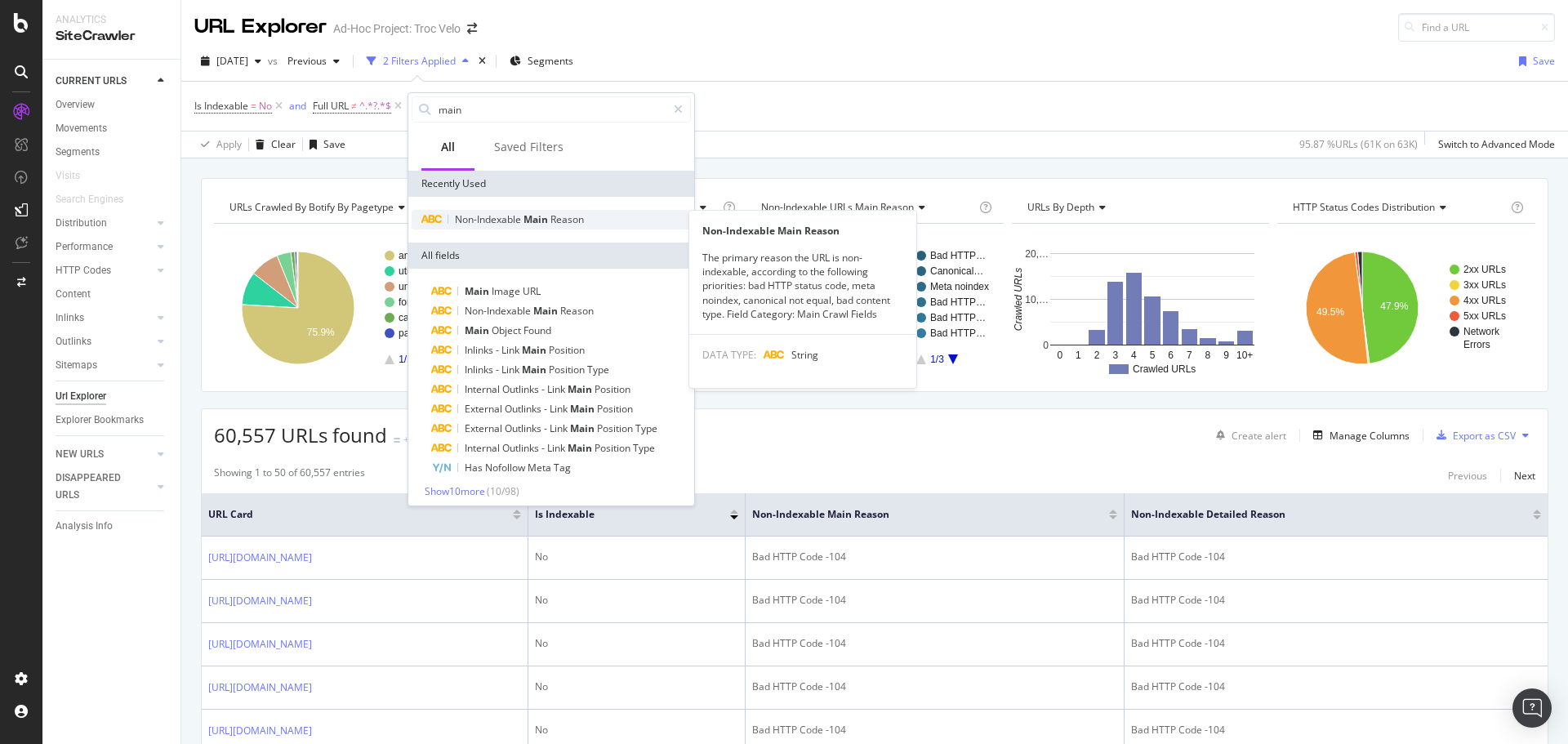
type input "main"
click at [519, 219] on span "Non-Indexable" at bounding box center [489, 219] width 69 height 14
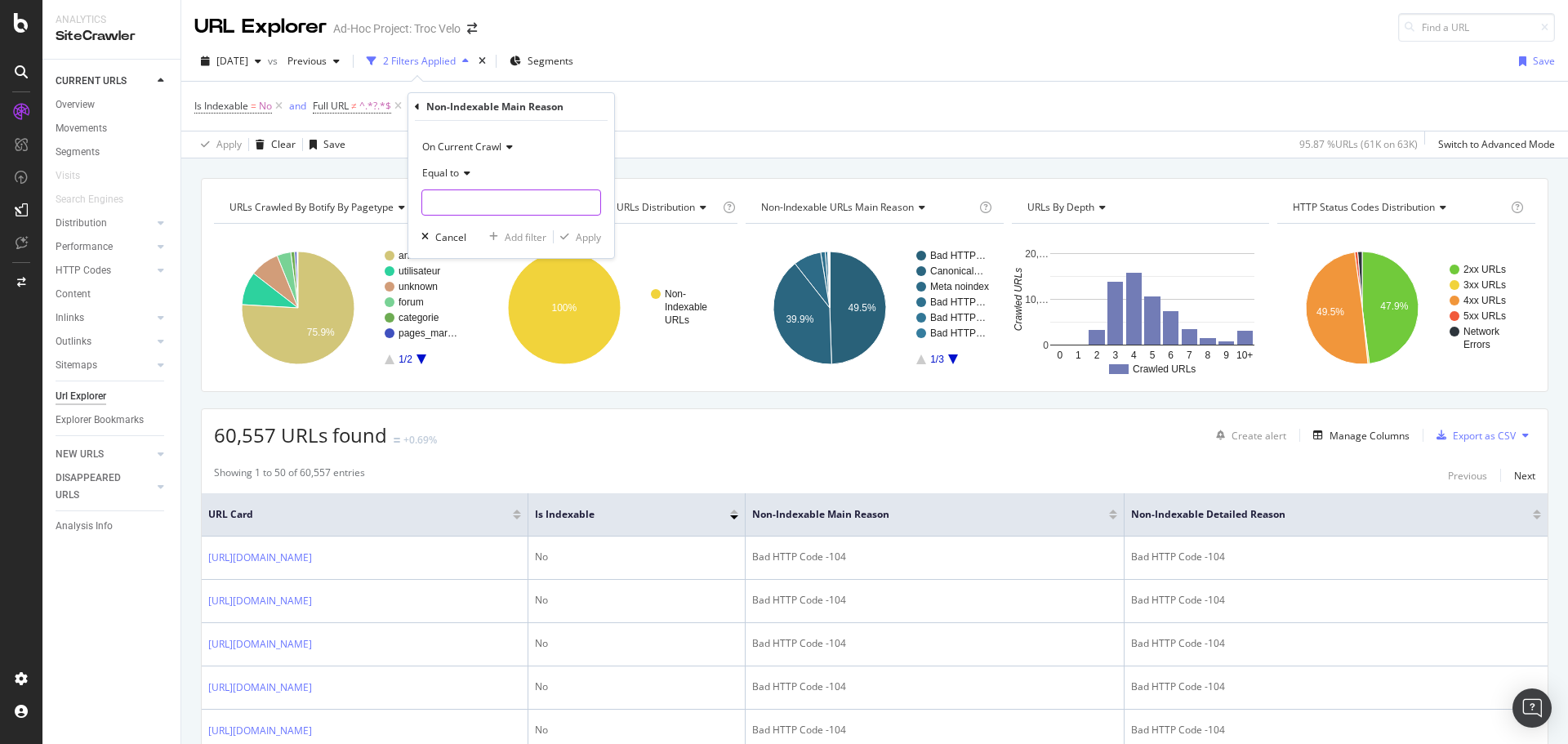
click at [474, 208] on input "text" at bounding box center [511, 202] width 178 height 26
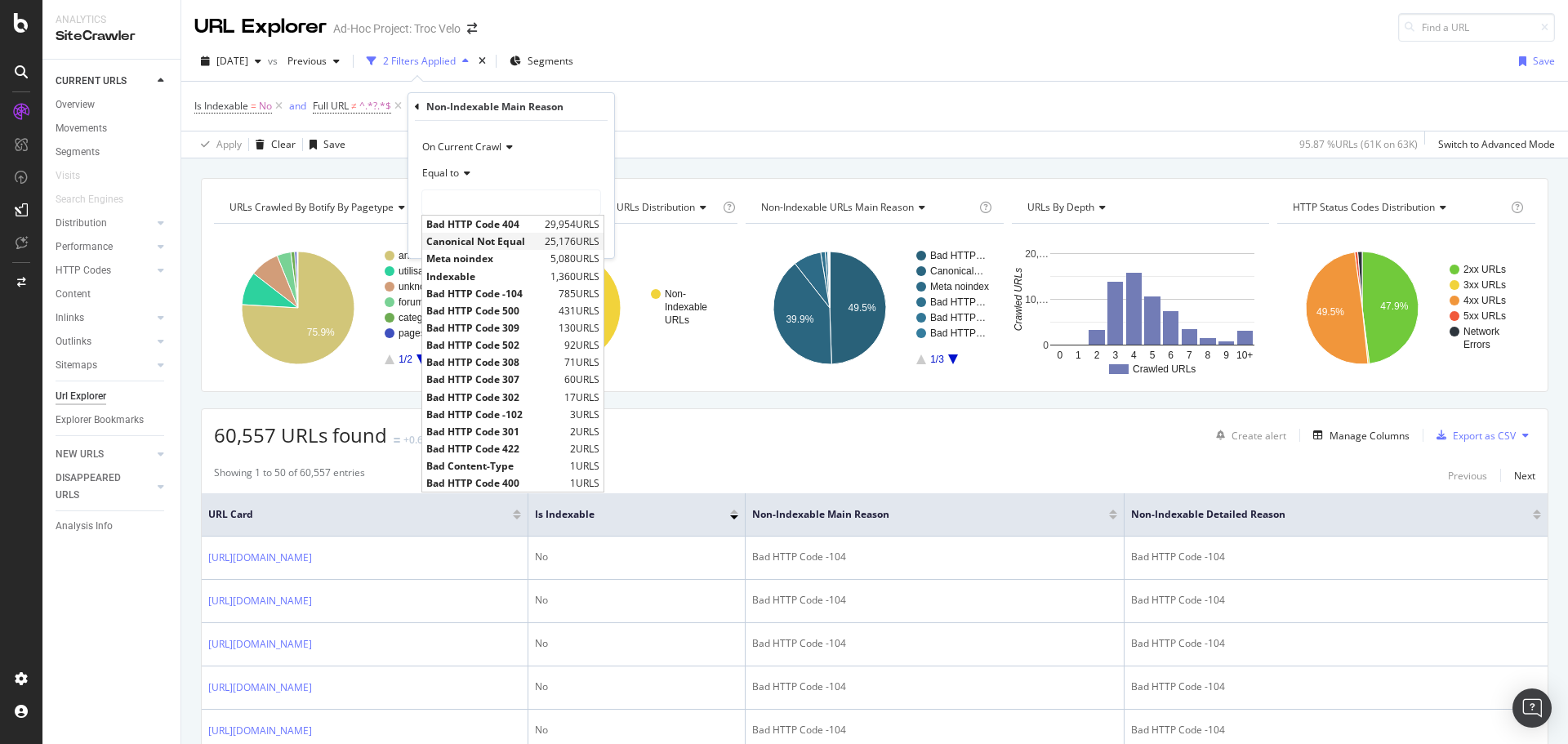
click at [553, 243] on span "25,176 URLS" at bounding box center [572, 241] width 55 height 14
type input "Canonical Not Equal"
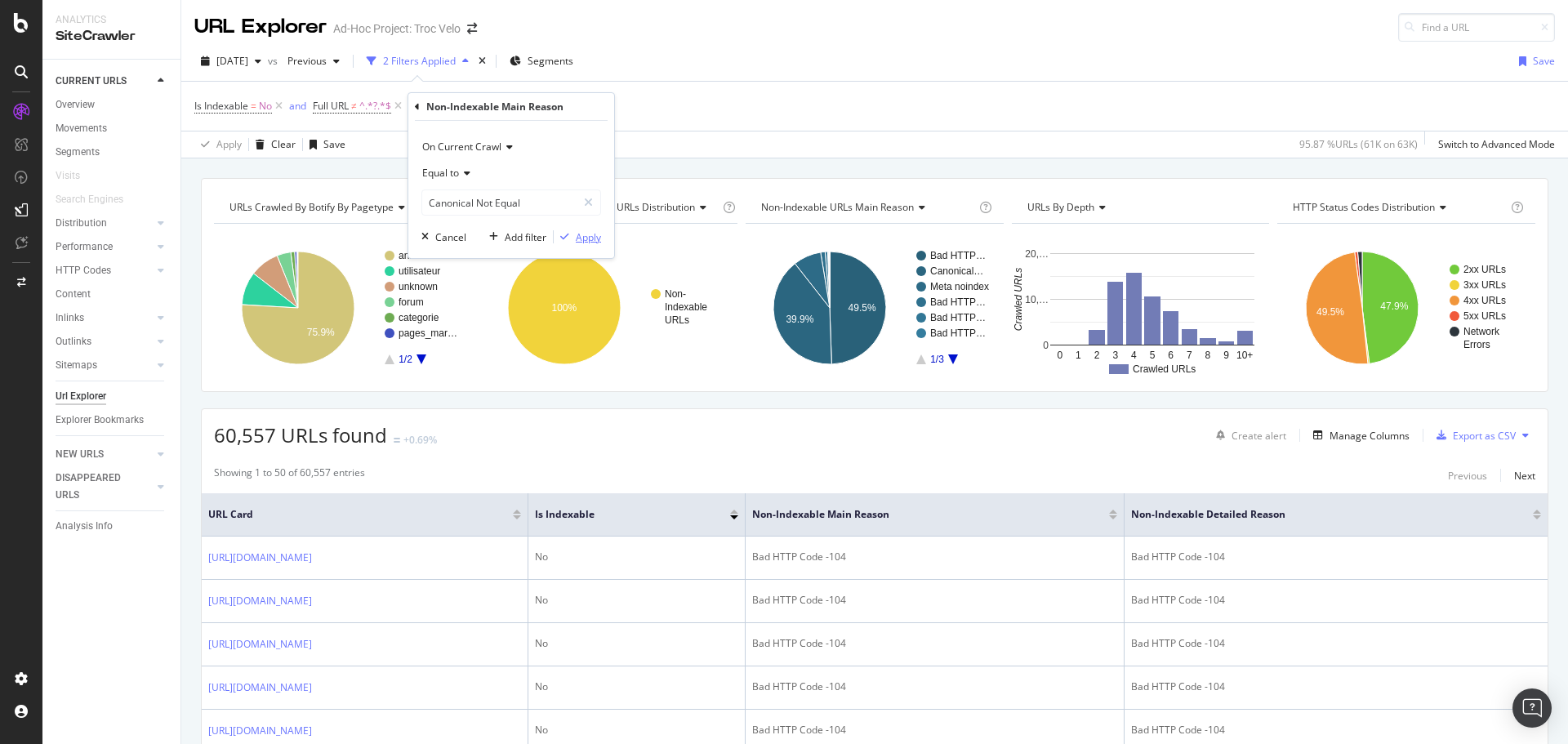
click at [589, 230] on div "Apply" at bounding box center [589, 237] width 25 height 14
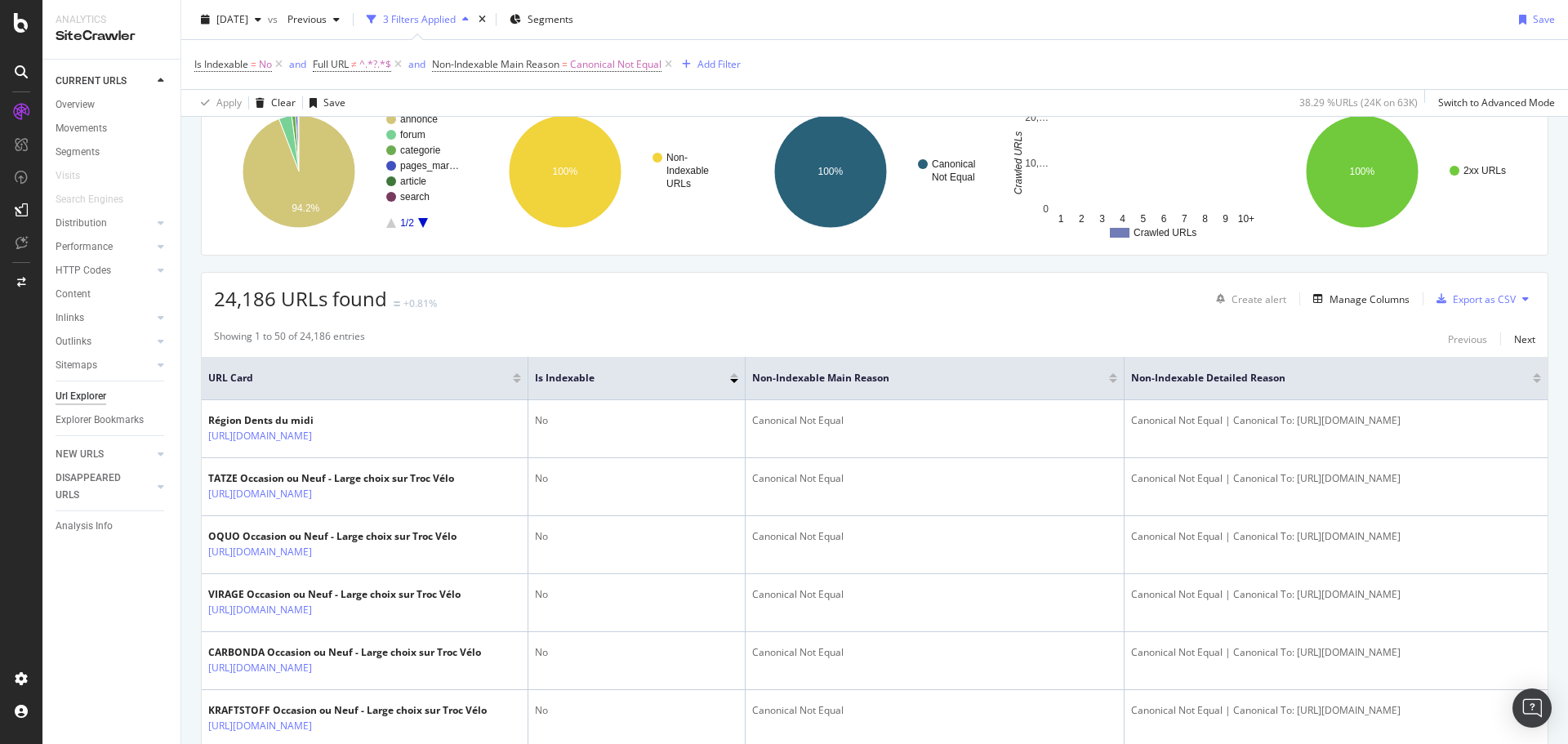
scroll to position [163, 0]
